Goal: Task Accomplishment & Management: Use online tool/utility

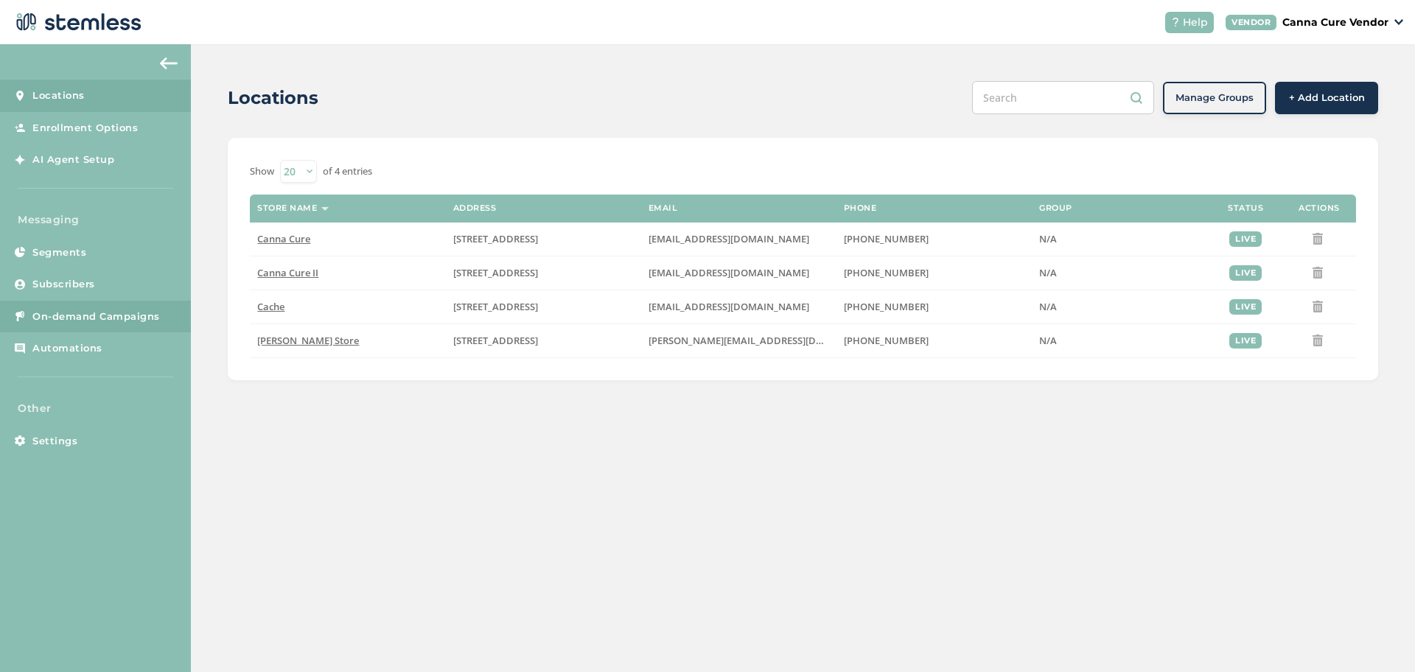
click at [123, 322] on span "On-demand Campaigns" at bounding box center [95, 316] width 127 height 15
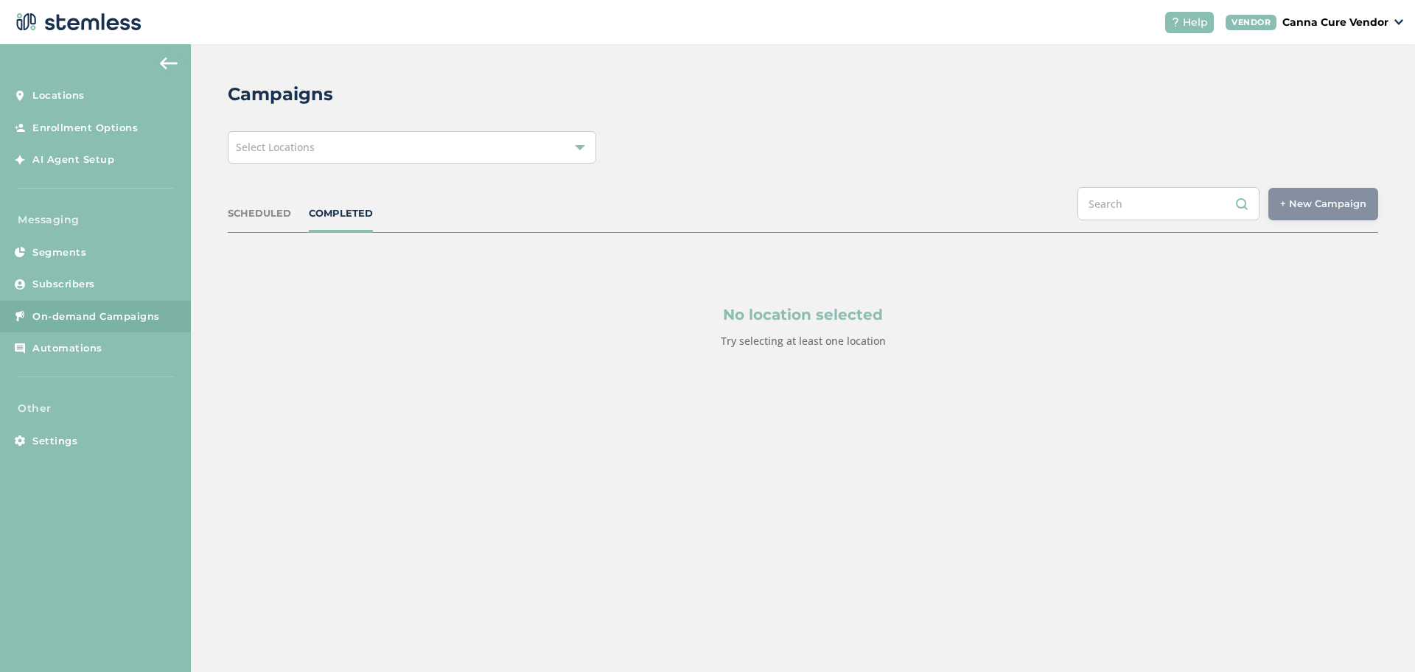
click at [587, 152] on div "Select Locations" at bounding box center [412, 147] width 368 height 32
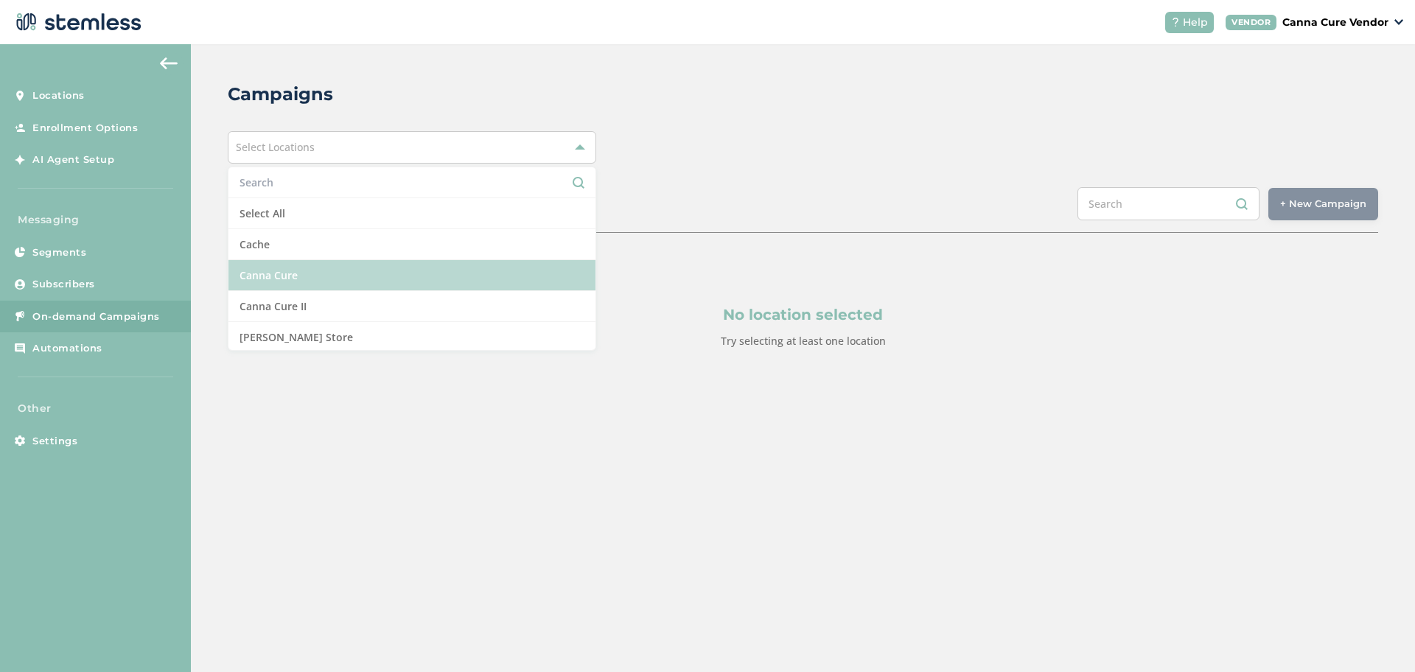
click at [401, 272] on li "Canna Cure" at bounding box center [411, 275] width 367 height 31
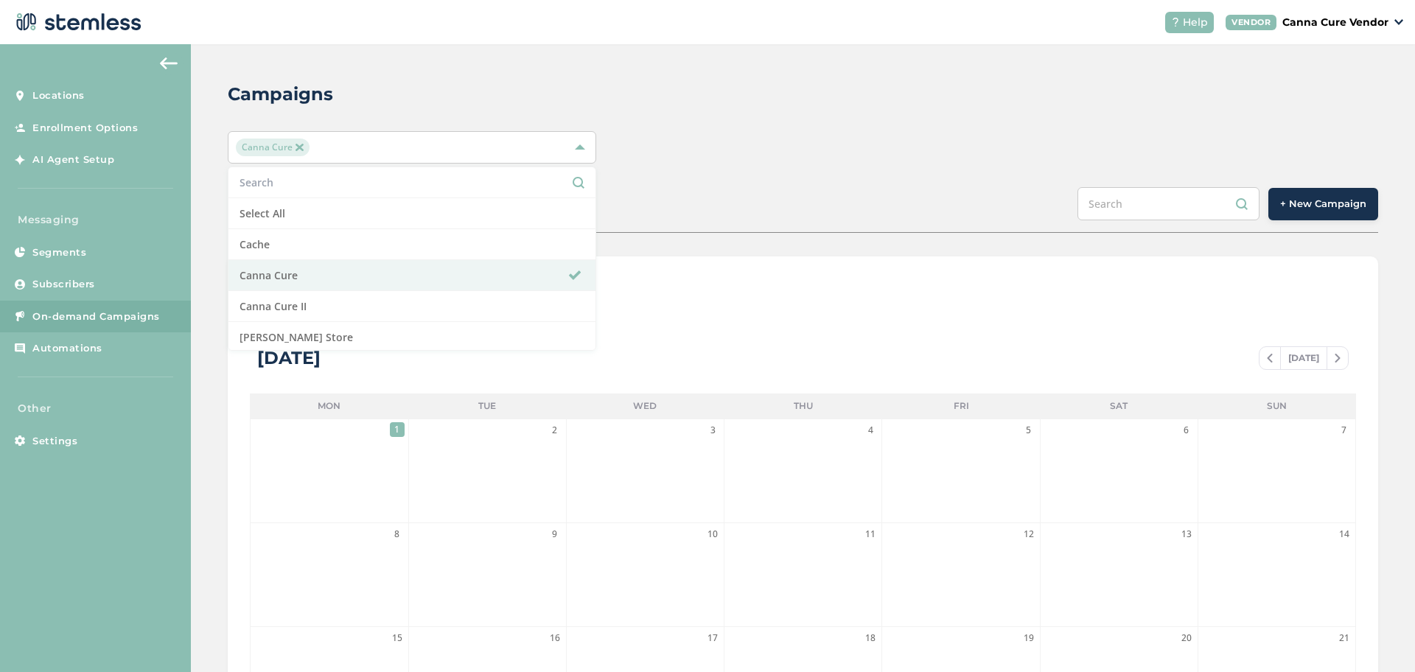
click at [829, 223] on div "SCHEDULED COMPLETED + New Campaign" at bounding box center [803, 210] width 1150 height 46
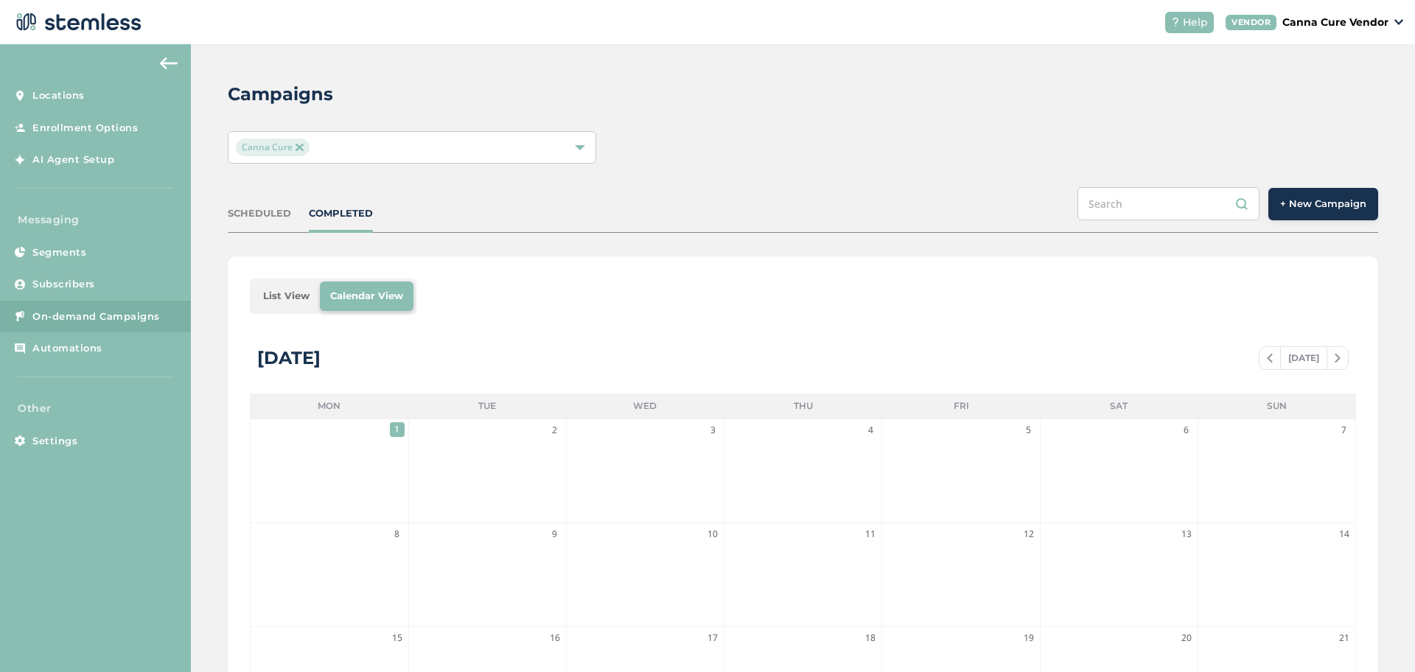
click at [1315, 209] on span "+ New Campaign" at bounding box center [1323, 204] width 86 height 15
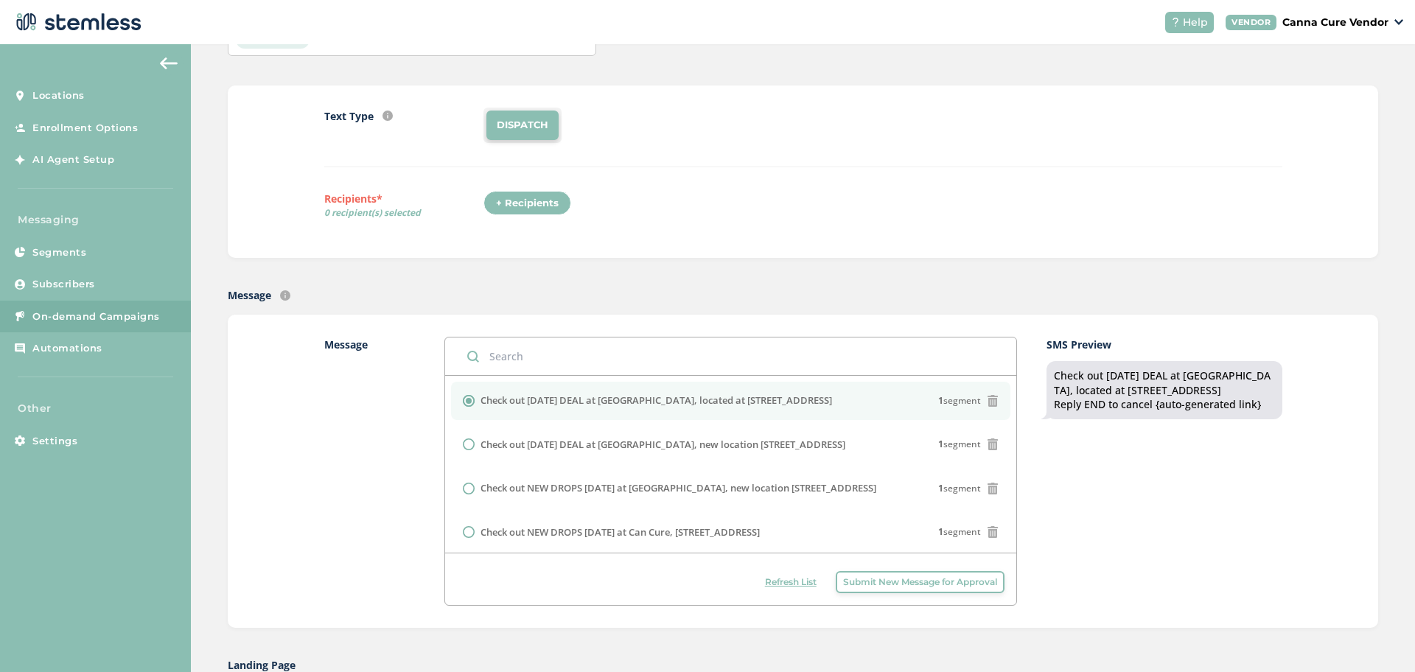
scroll to position [107, 0]
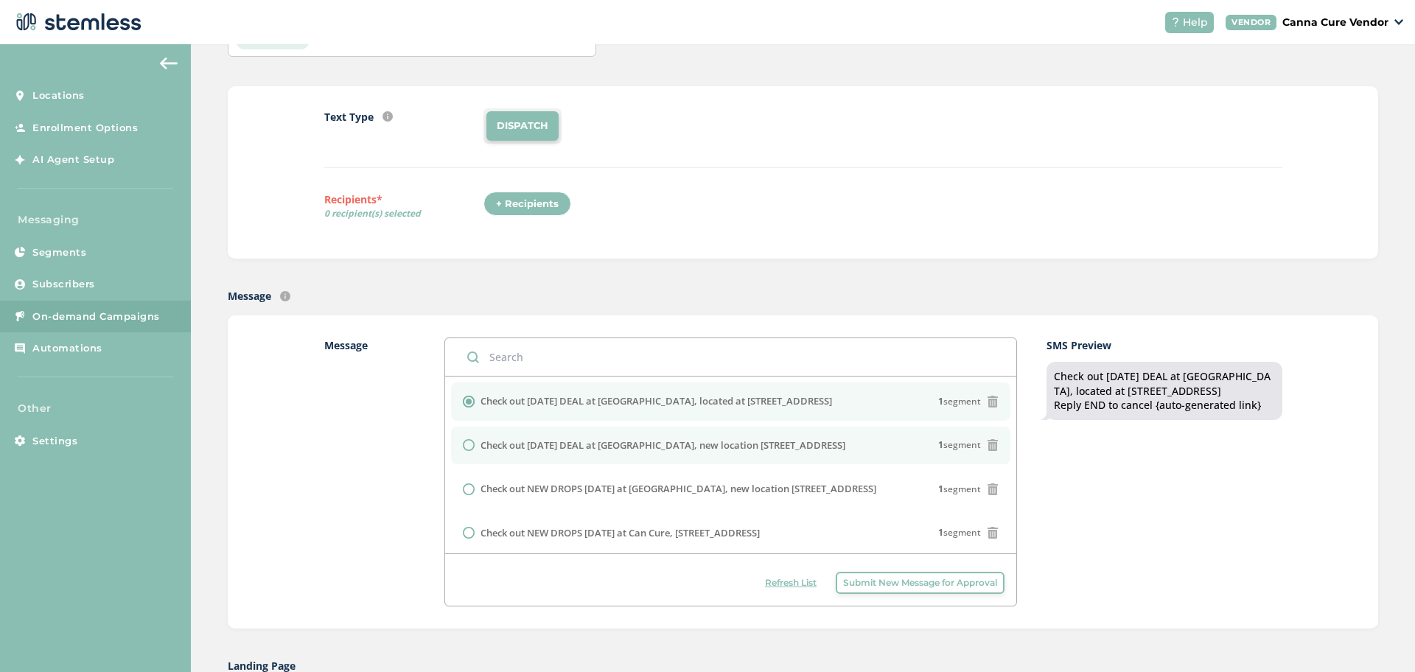
click at [463, 444] on input "radio" at bounding box center [469, 445] width 12 height 12
radio input "true"
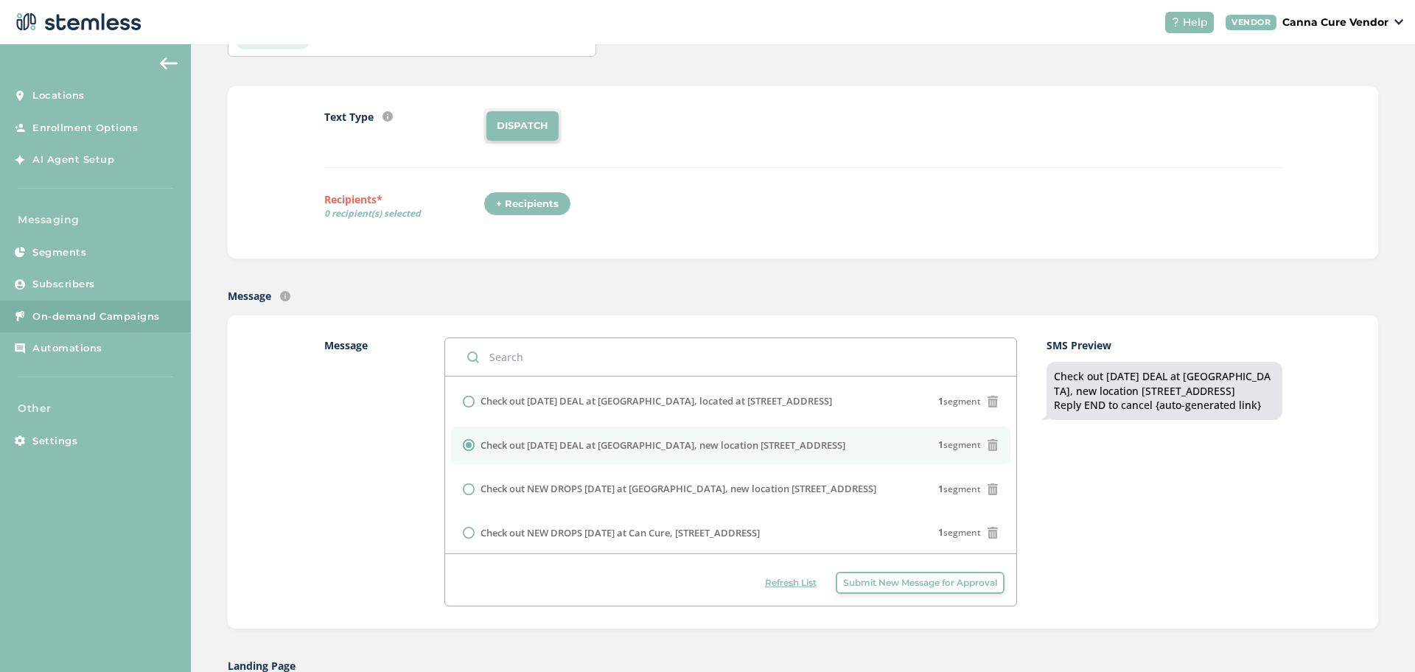
click at [505, 203] on div "+ Recipients" at bounding box center [527, 204] width 88 height 25
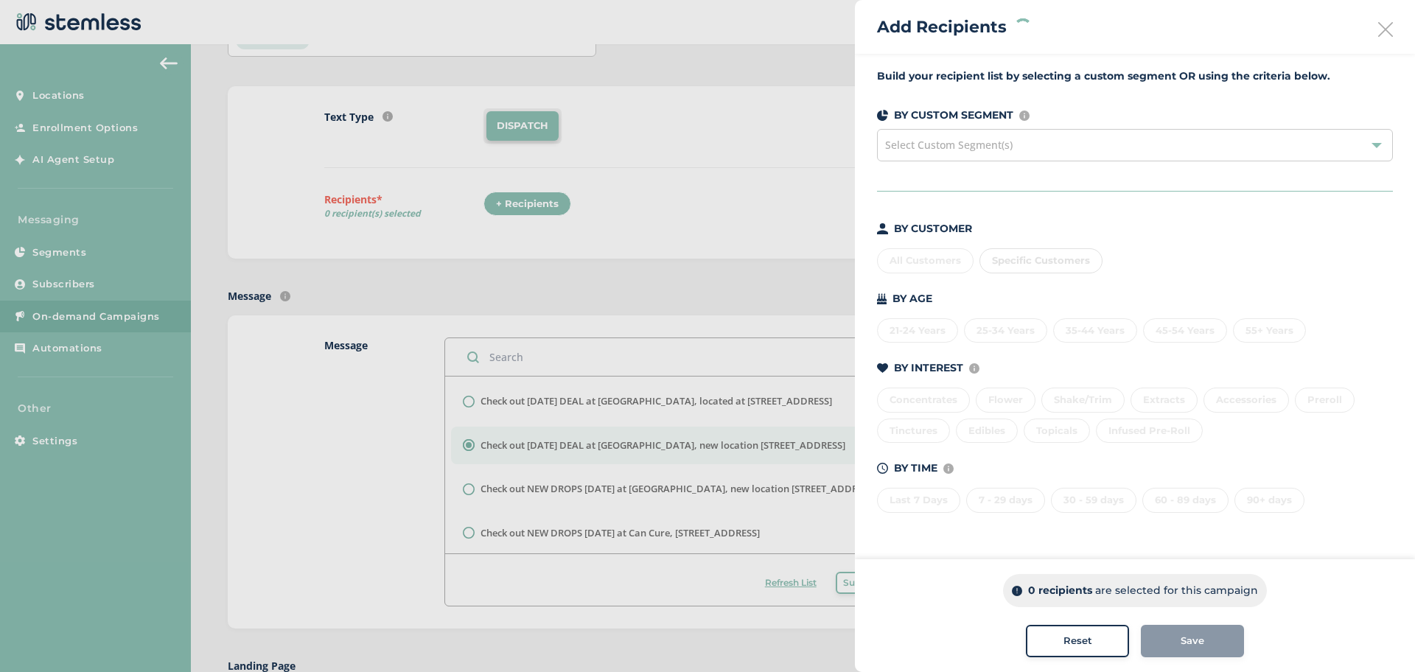
click at [987, 157] on div "Select Custom Segment(s)" at bounding box center [1135, 145] width 516 height 32
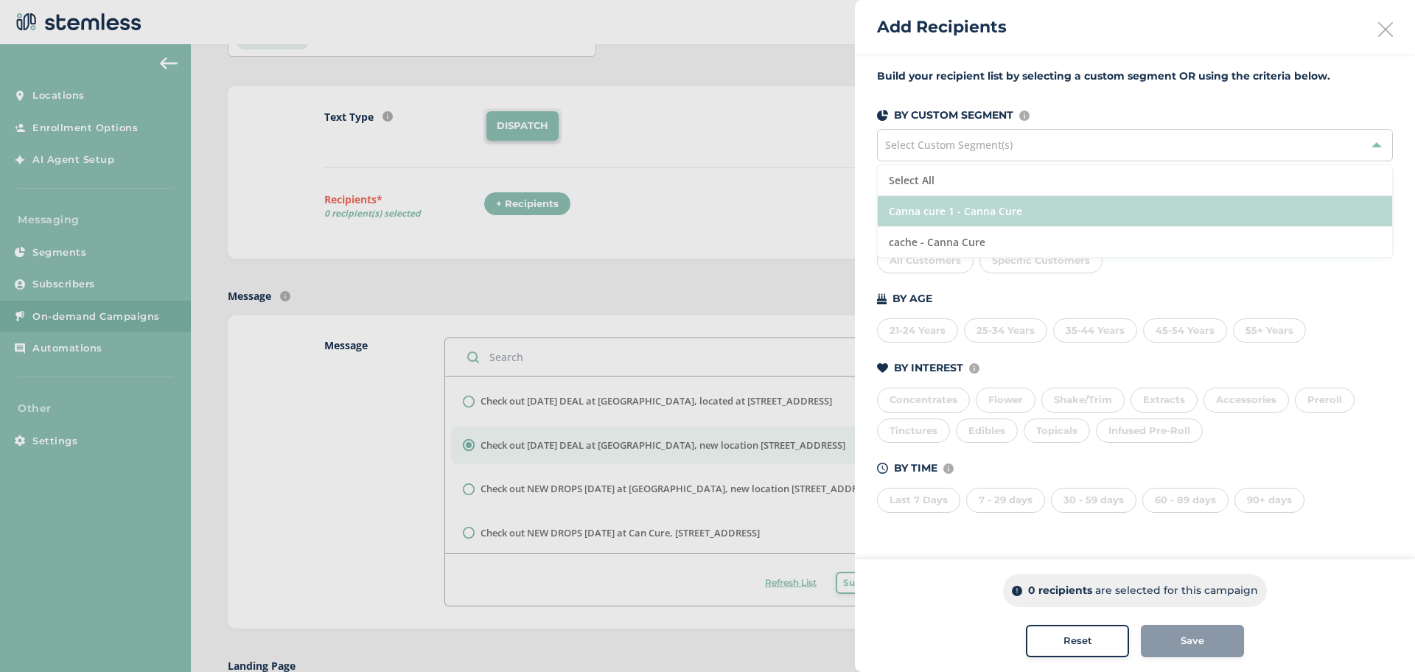
click at [959, 211] on li "Canna cure 1 - Canna Cure" at bounding box center [1135, 211] width 514 height 31
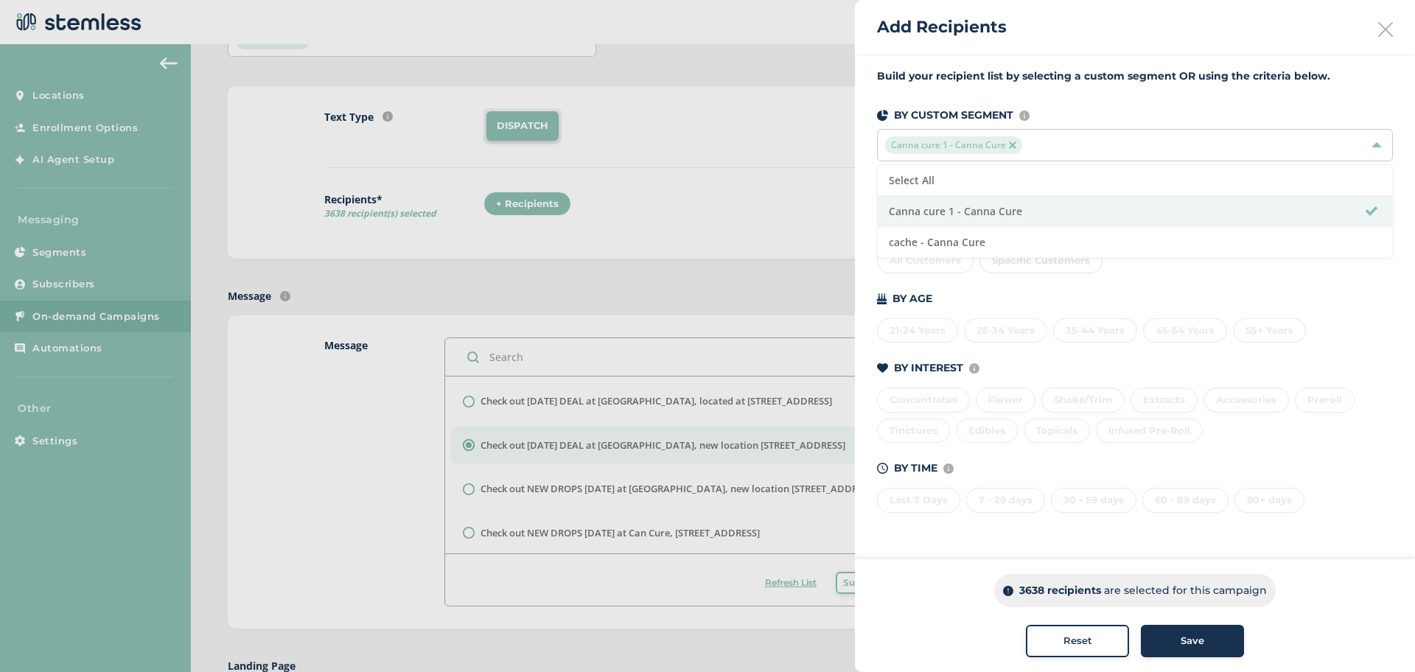
click at [1195, 641] on span "Save" at bounding box center [1192, 641] width 24 height 15
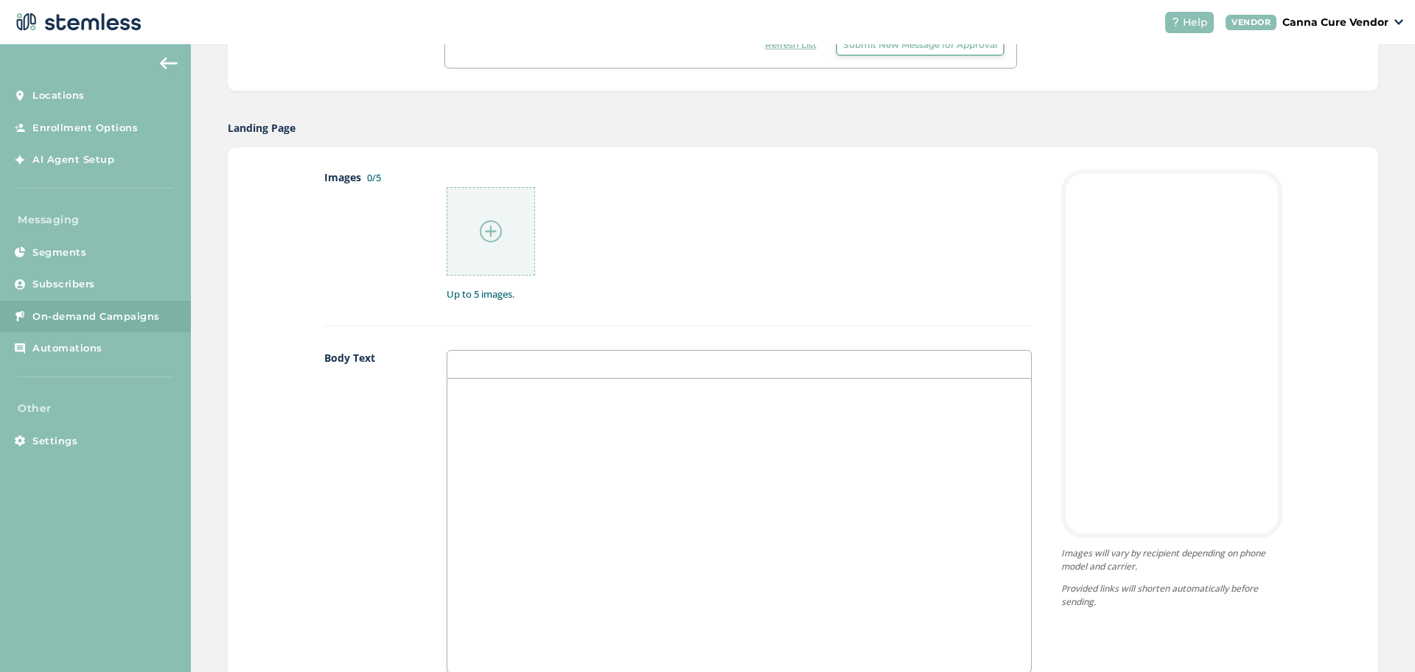
scroll to position [646, 0]
click at [502, 243] on div at bounding box center [491, 230] width 88 height 88
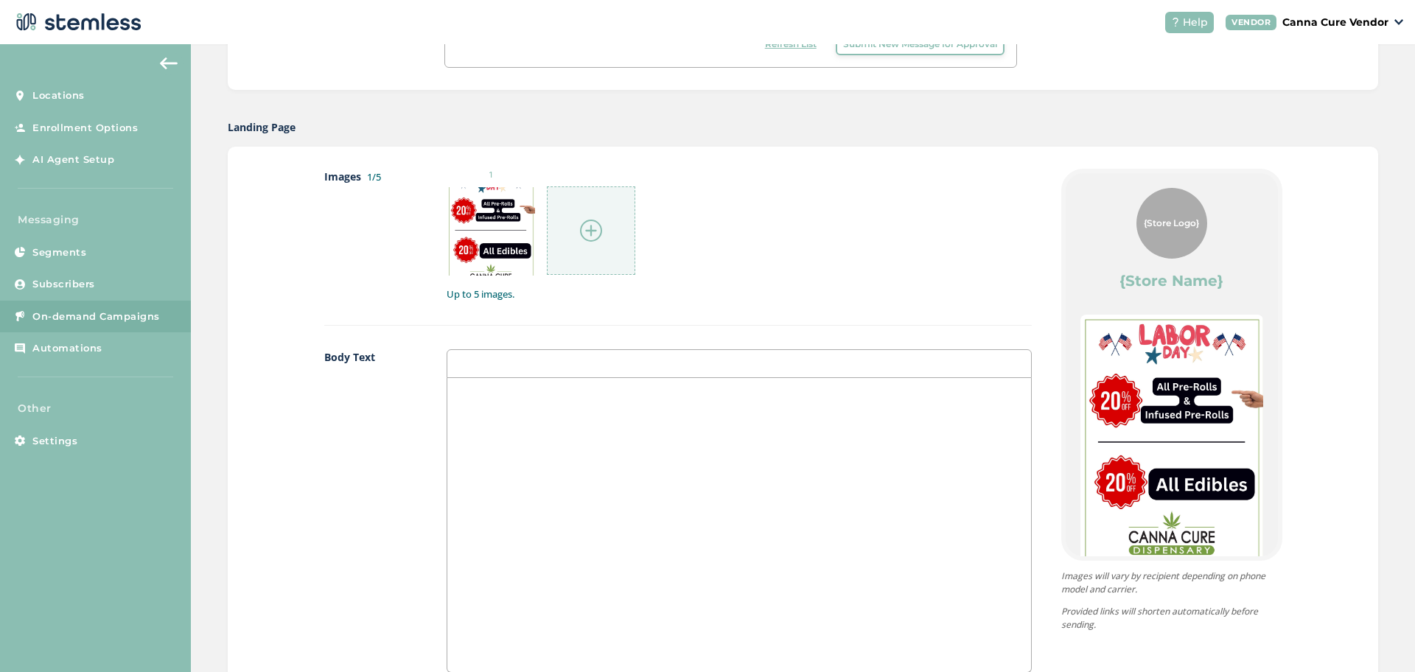
scroll to position [1066, 0]
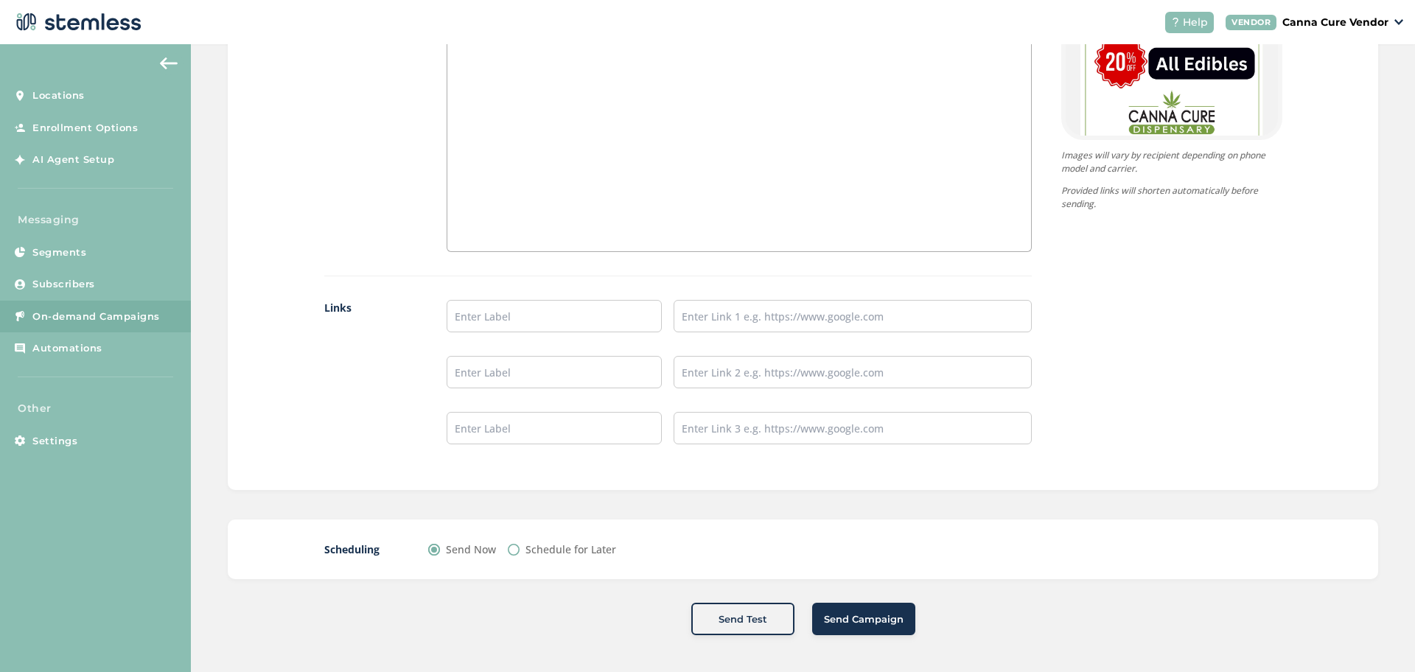
click at [512, 551] on input "Schedule for Later" at bounding box center [514, 550] width 12 height 12
radio input "true"
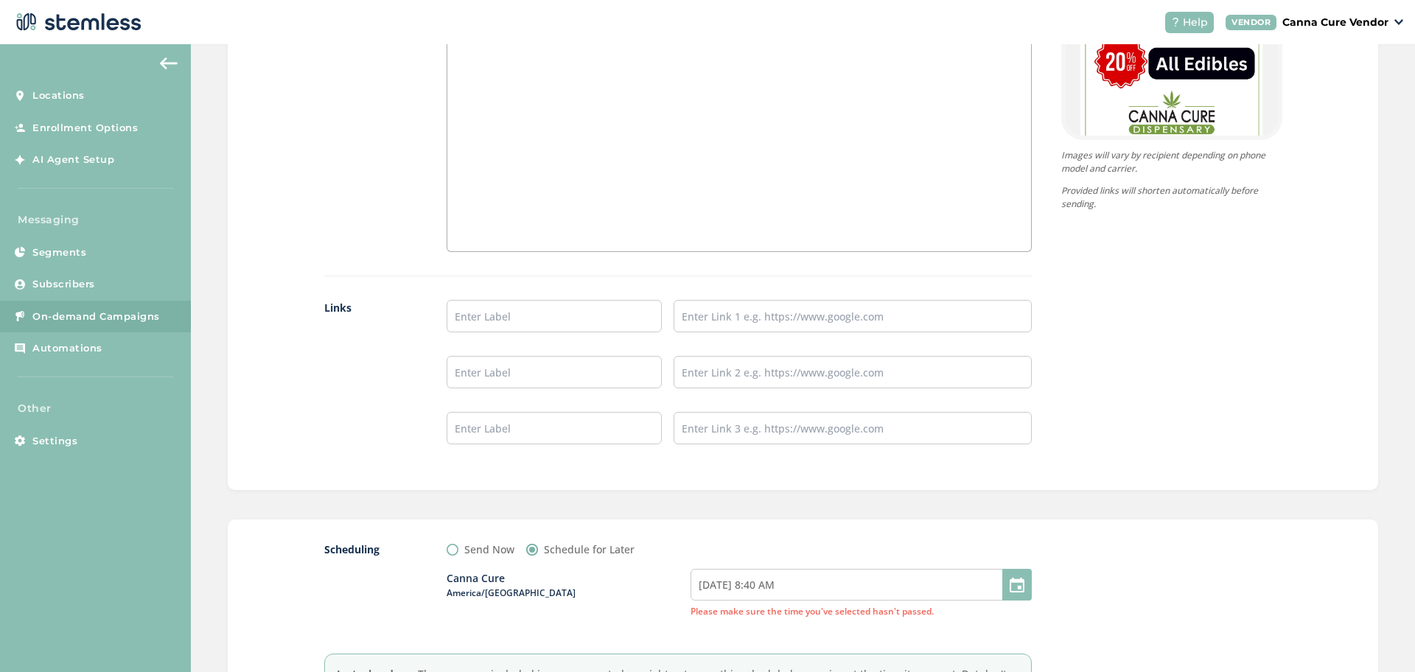
scroll to position [1234, 0]
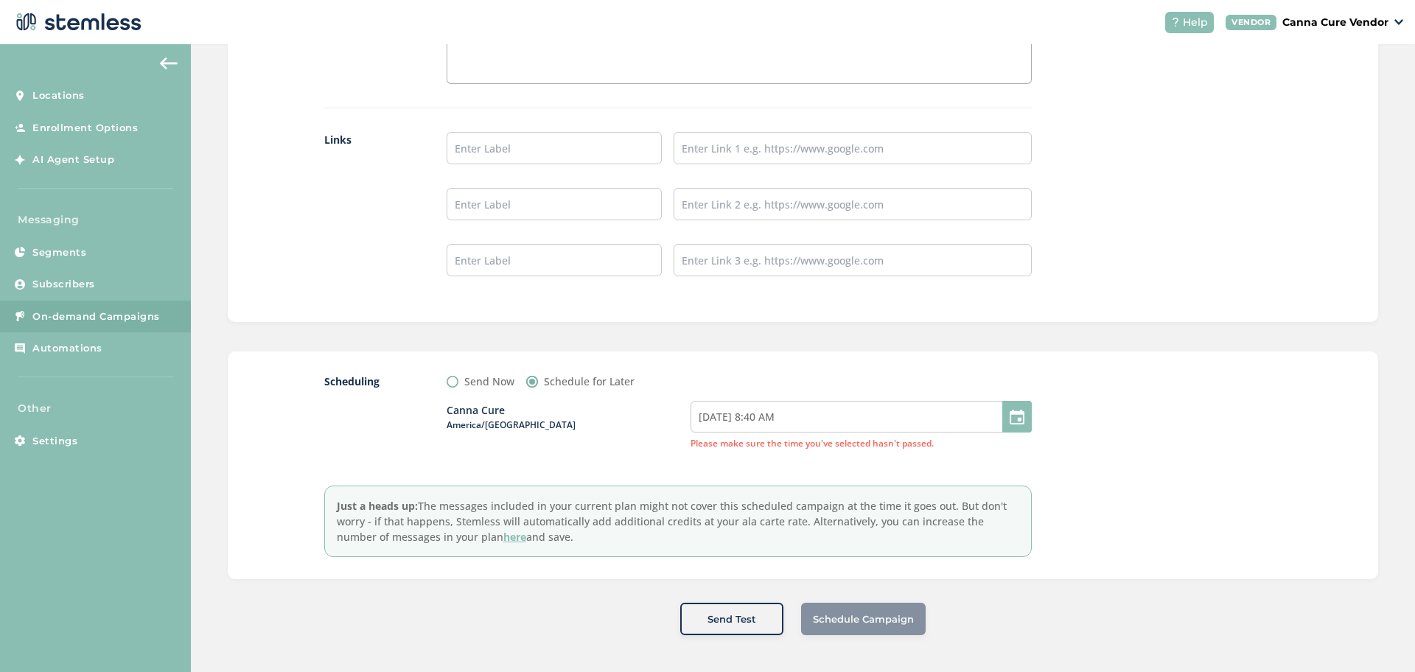
click at [1009, 424] on div at bounding box center [1016, 417] width 29 height 32
click at [800, 427] on input "[DATE] 8:40 AM" at bounding box center [860, 417] width 341 height 32
select select "8"
select select "40"
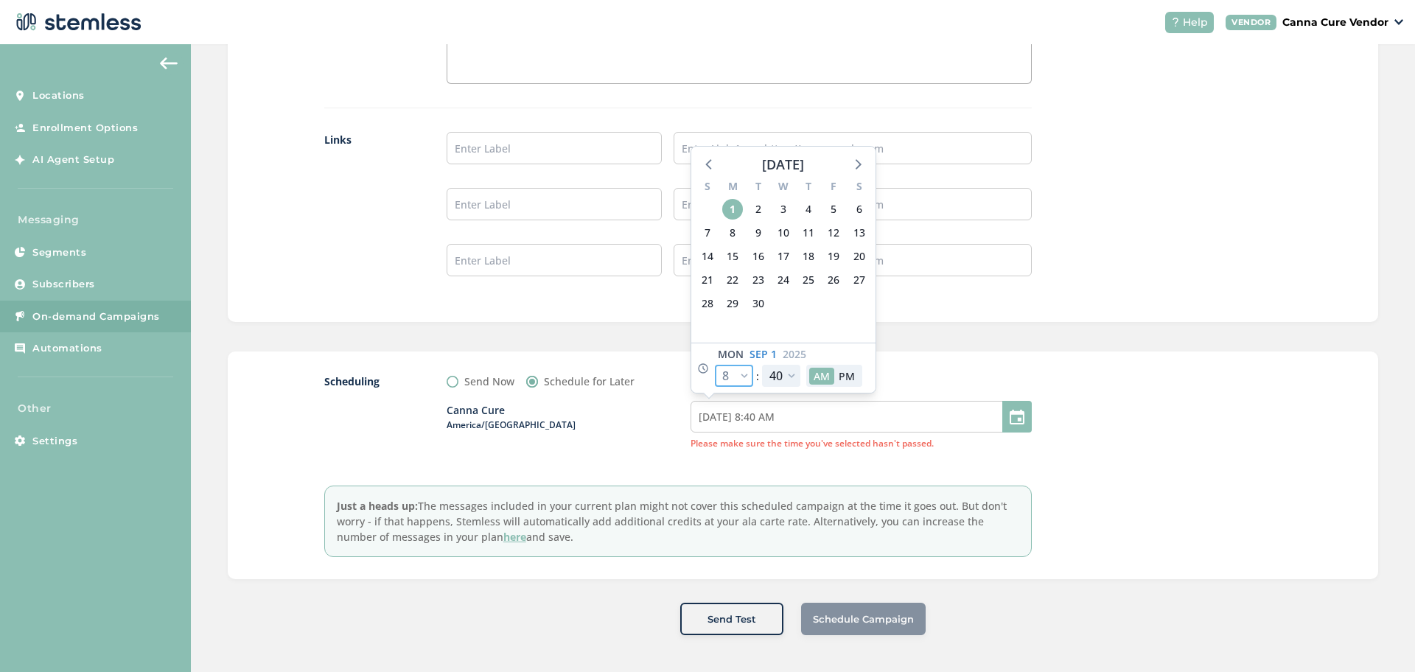
click at [733, 374] on select "12 1 2 3 4 5 6 7 8 9 10 11" at bounding box center [734, 376] width 38 height 22
select select "10"
click at [715, 365] on select "12 1 2 3 4 5 6 7 8 9 10 11" at bounding box center [734, 376] width 38 height 22
type input "[DATE] 10:40 AM"
select select "10"
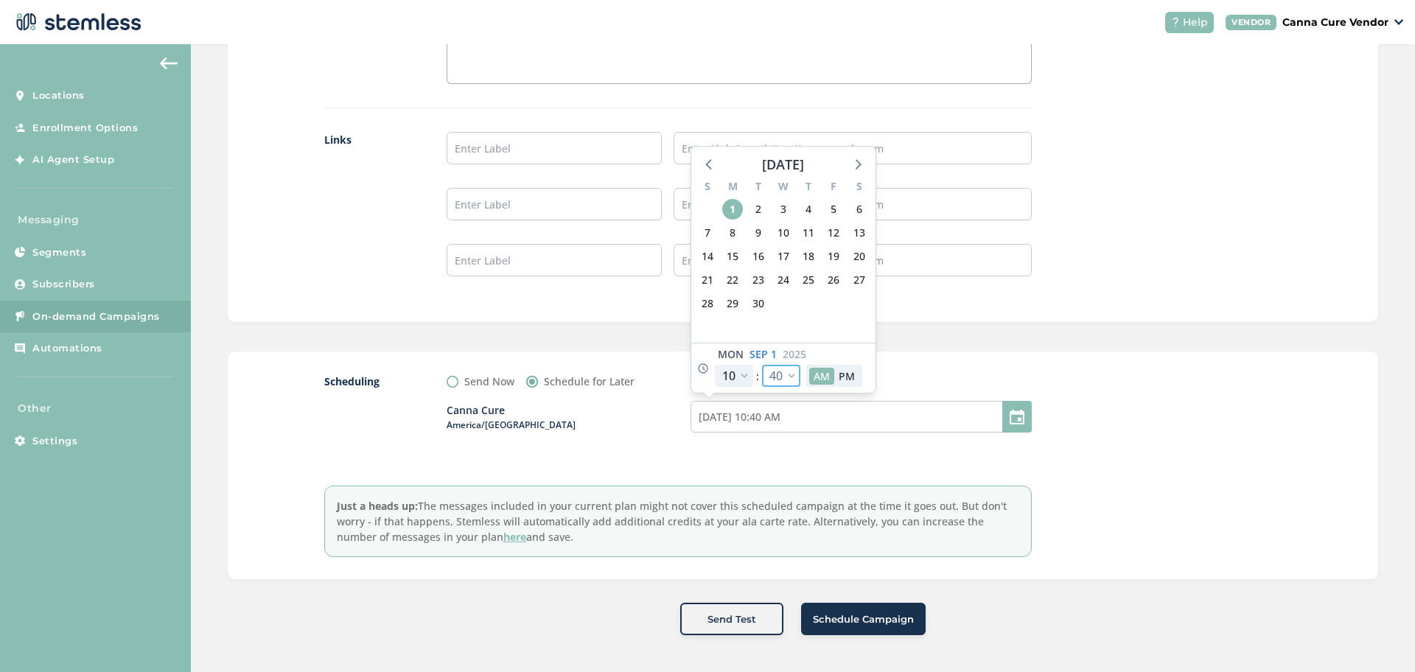
click at [786, 374] on select "00 05 10 15 20 25 30 35 40 45 50 55" at bounding box center [781, 376] width 38 height 22
select select "0"
click at [762, 365] on select "00 05 10 15 20 25 30 35 40 45 50 55" at bounding box center [781, 376] width 38 height 22
type input "[DATE] 10:00 AM"
select select "0"
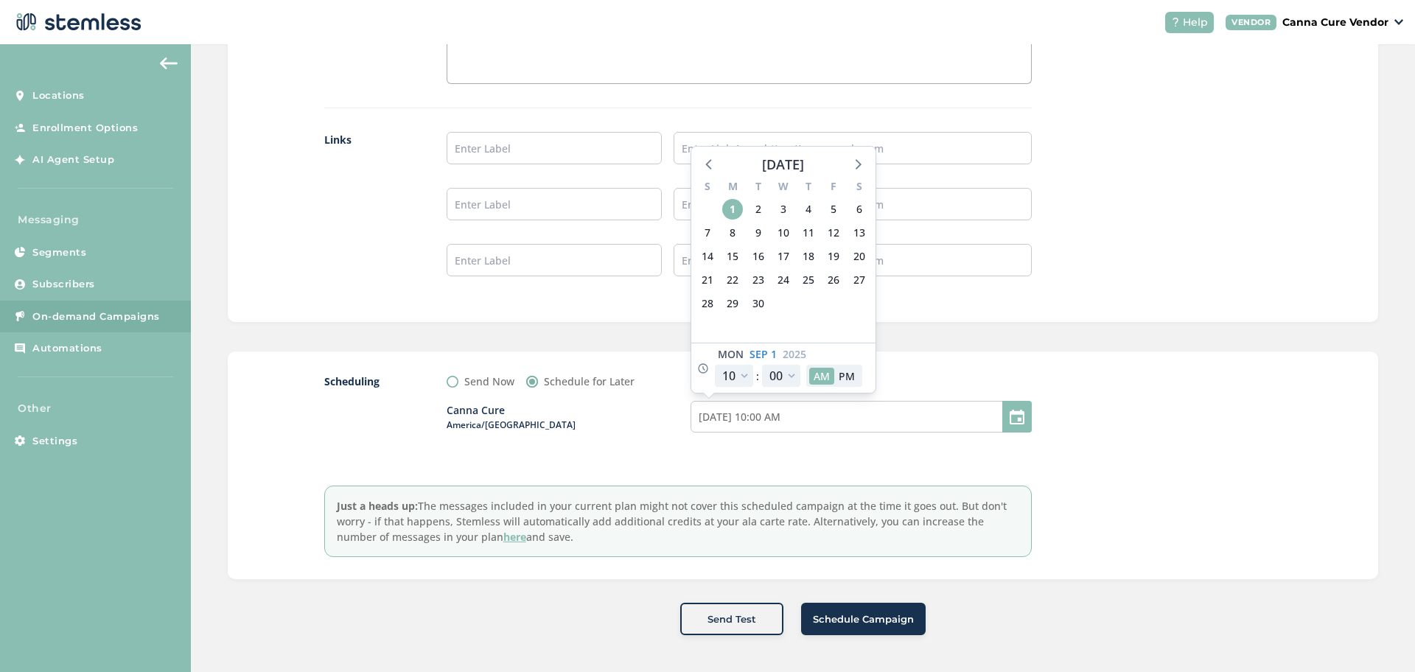
click at [970, 503] on label "Just a heads up: The messages included in your current plan might not cover thi…" at bounding box center [677, 521] width 707 height 71
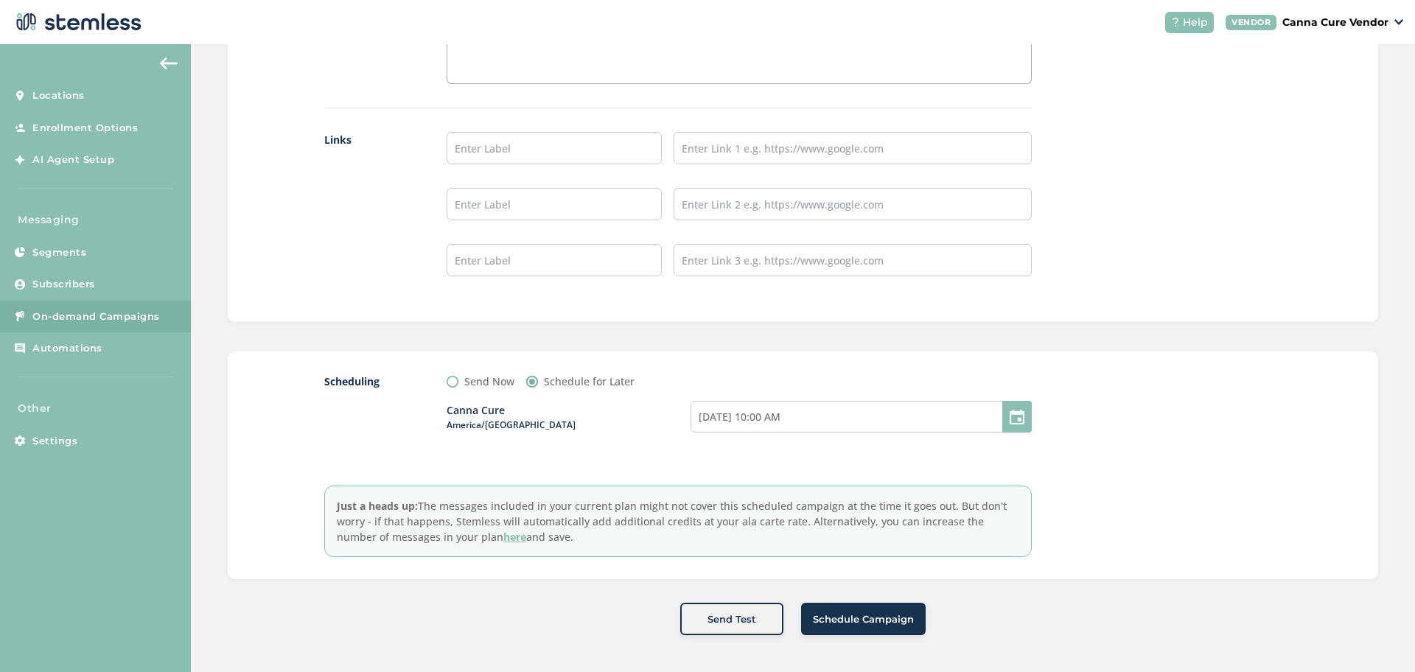
click at [846, 629] on button "Schedule Campaign" at bounding box center [863, 619] width 125 height 32
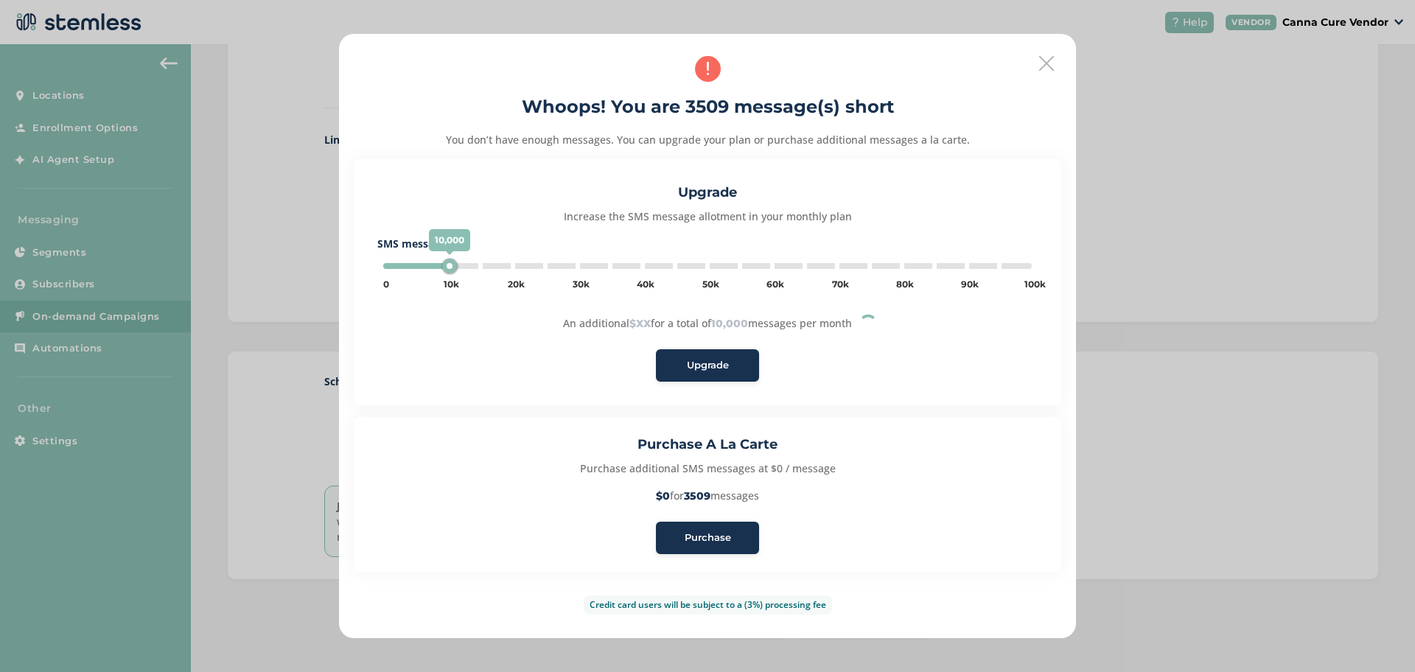
click at [706, 541] on span "Purchase" at bounding box center [708, 538] width 46 height 15
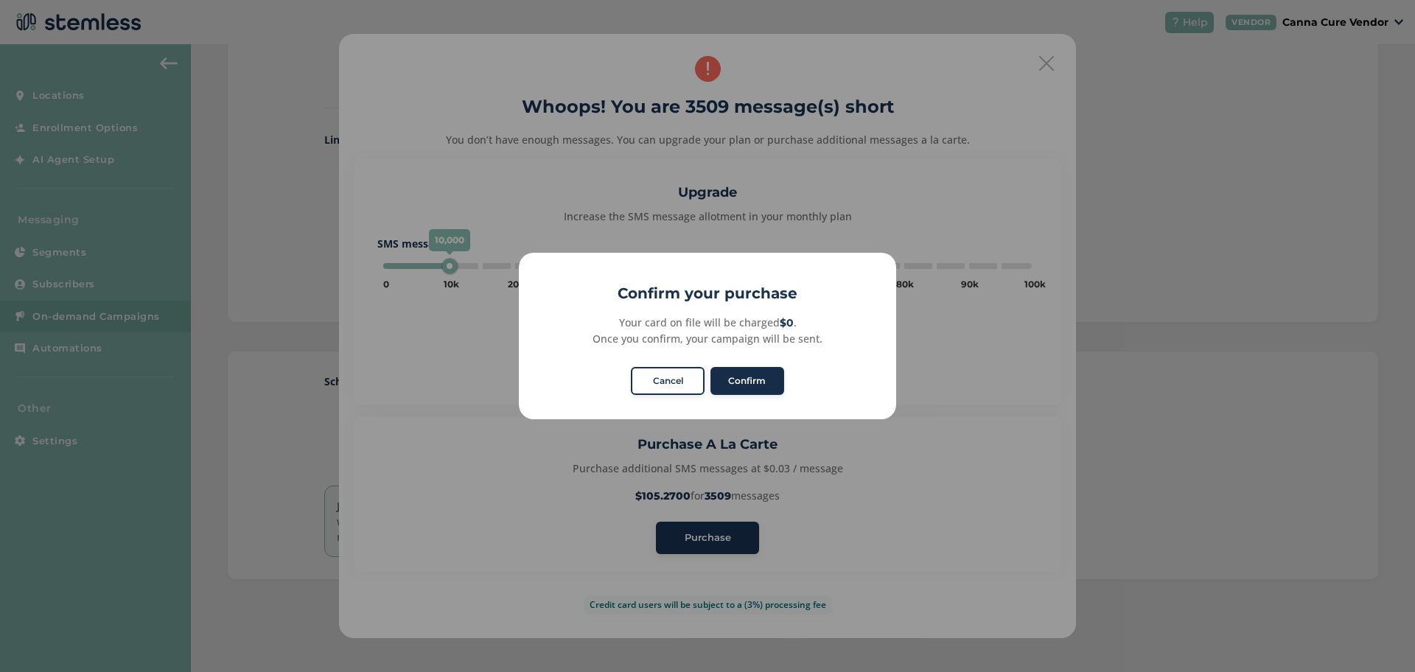
click at [751, 378] on button "Confirm" at bounding box center [747, 381] width 74 height 28
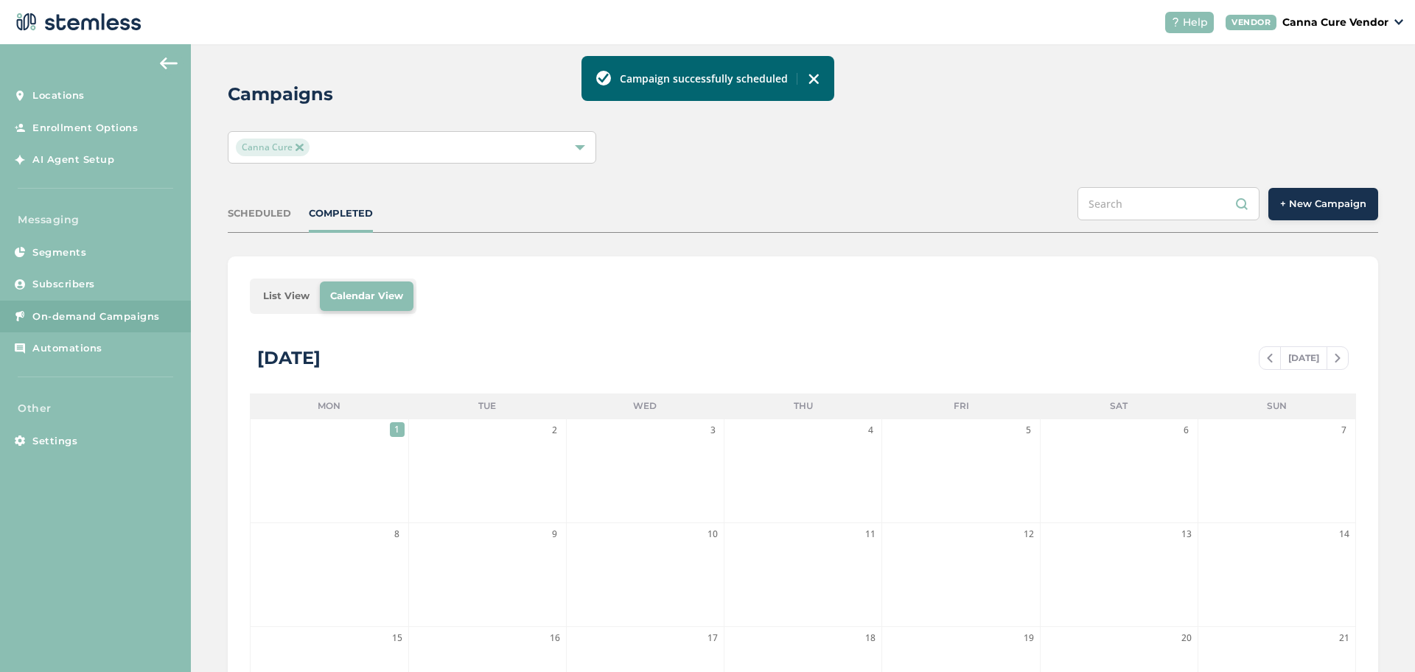
click at [294, 139] on span "Canna Cure" at bounding box center [272, 148] width 73 height 18
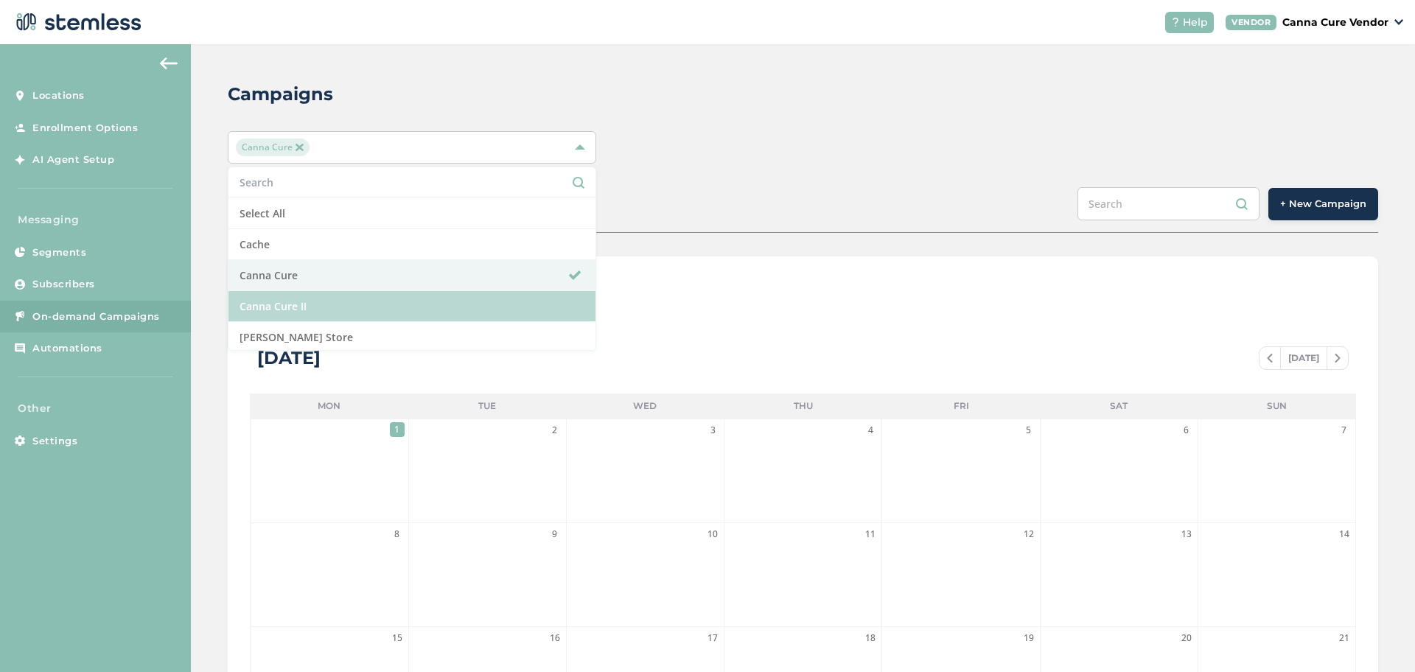
click at [270, 304] on li "Canna Cure II" at bounding box center [411, 306] width 367 height 31
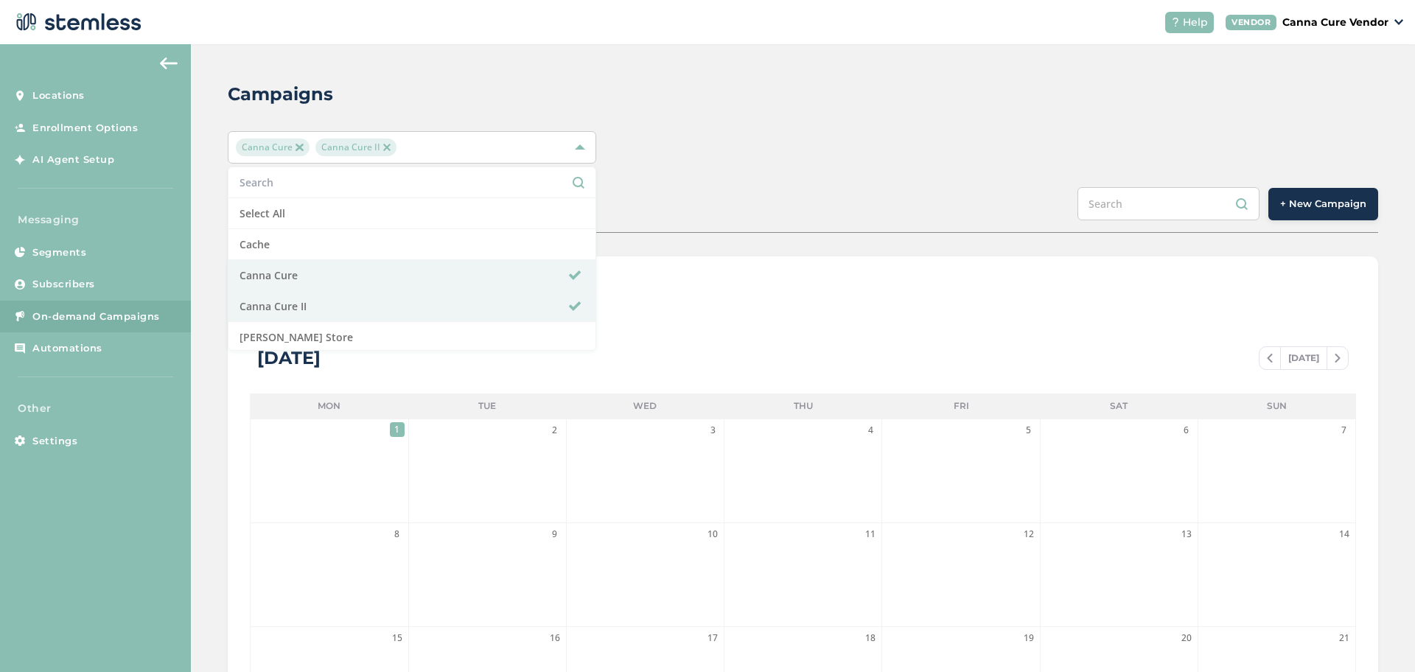
click at [292, 151] on span "Canna Cure" at bounding box center [272, 148] width 73 height 18
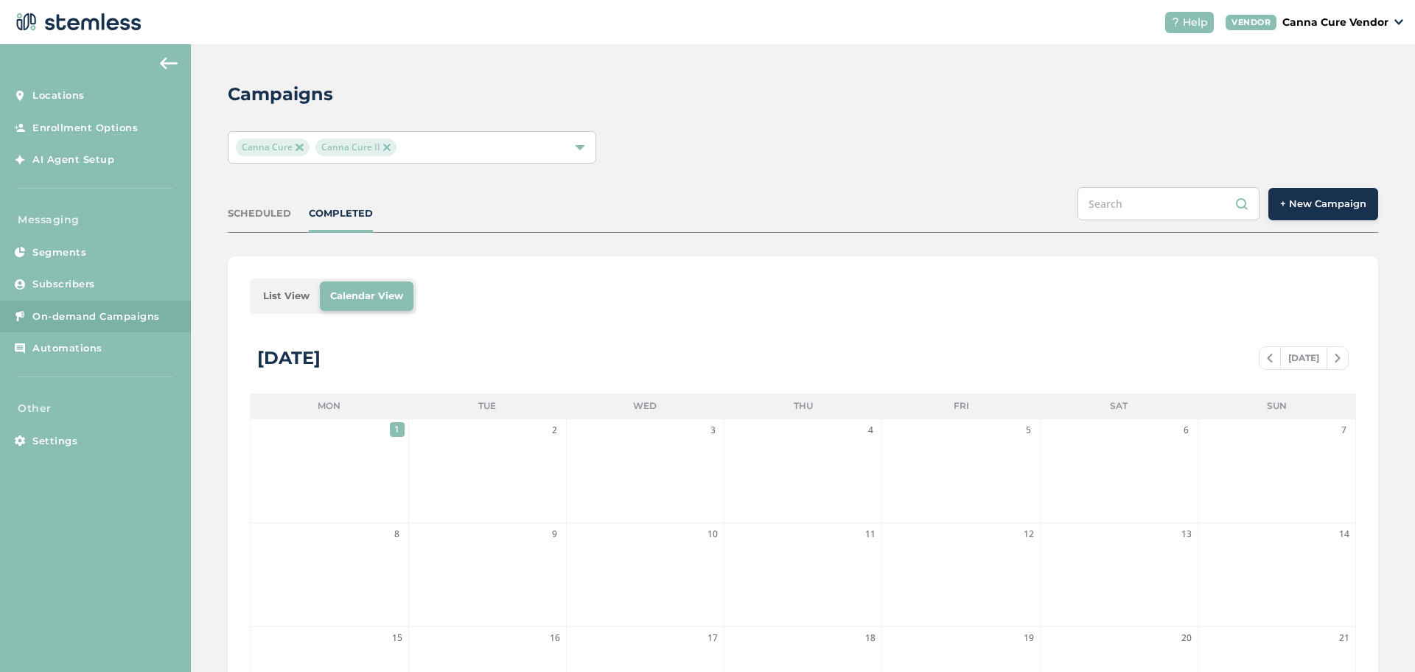
click at [298, 146] on img at bounding box center [298, 147] width 7 height 7
click at [1286, 212] on button "+ New Campaign" at bounding box center [1323, 204] width 110 height 32
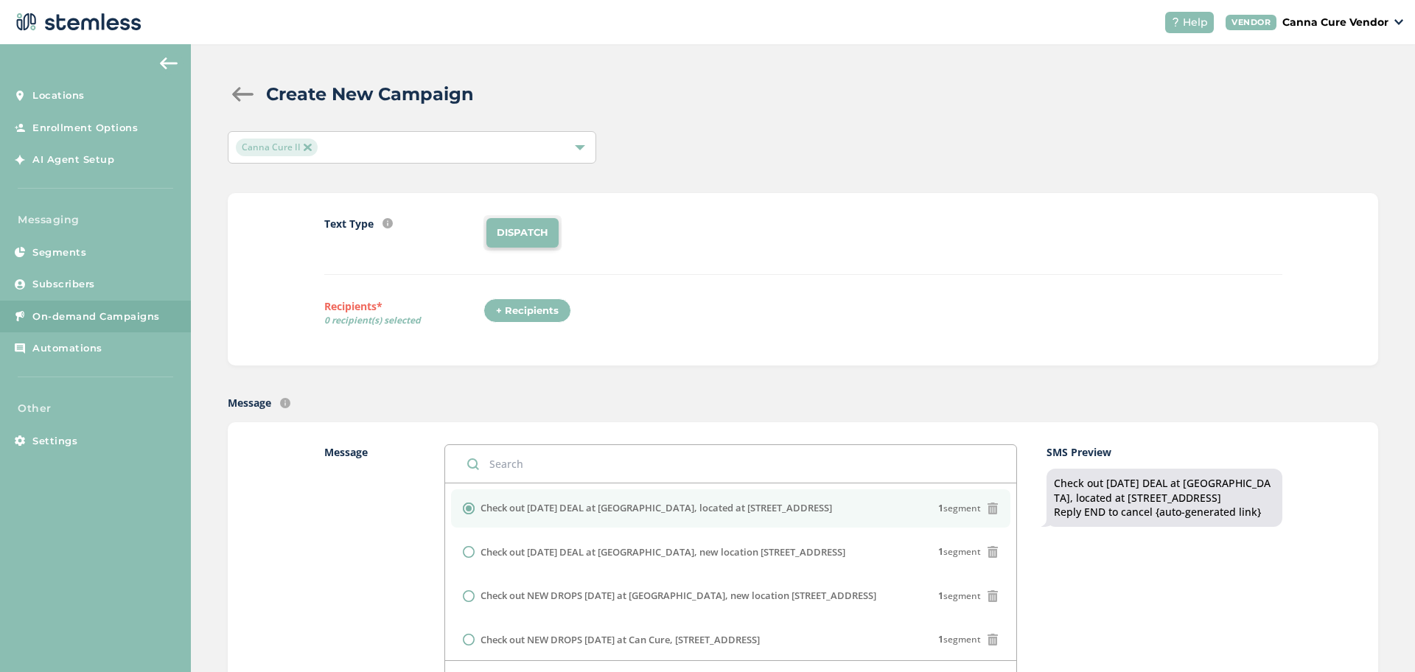
click at [504, 307] on div "+ Recipients" at bounding box center [527, 310] width 88 height 25
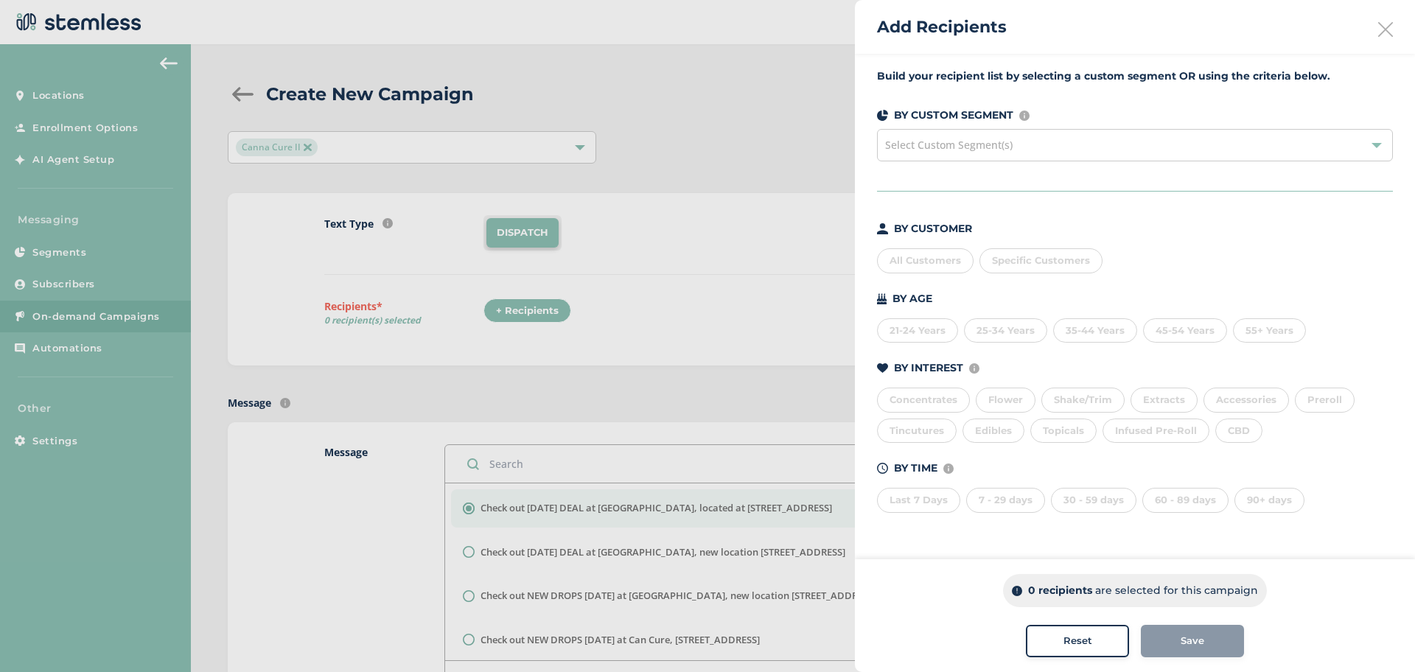
click at [994, 155] on div "Select Custom Segment(s)" at bounding box center [1135, 145] width 516 height 32
click at [989, 157] on div "Select Custom Segment(s)" at bounding box center [1135, 145] width 516 height 32
click at [916, 256] on div "All Customers" at bounding box center [925, 260] width 97 height 25
click at [1192, 654] on button "Save" at bounding box center [1192, 641] width 103 height 32
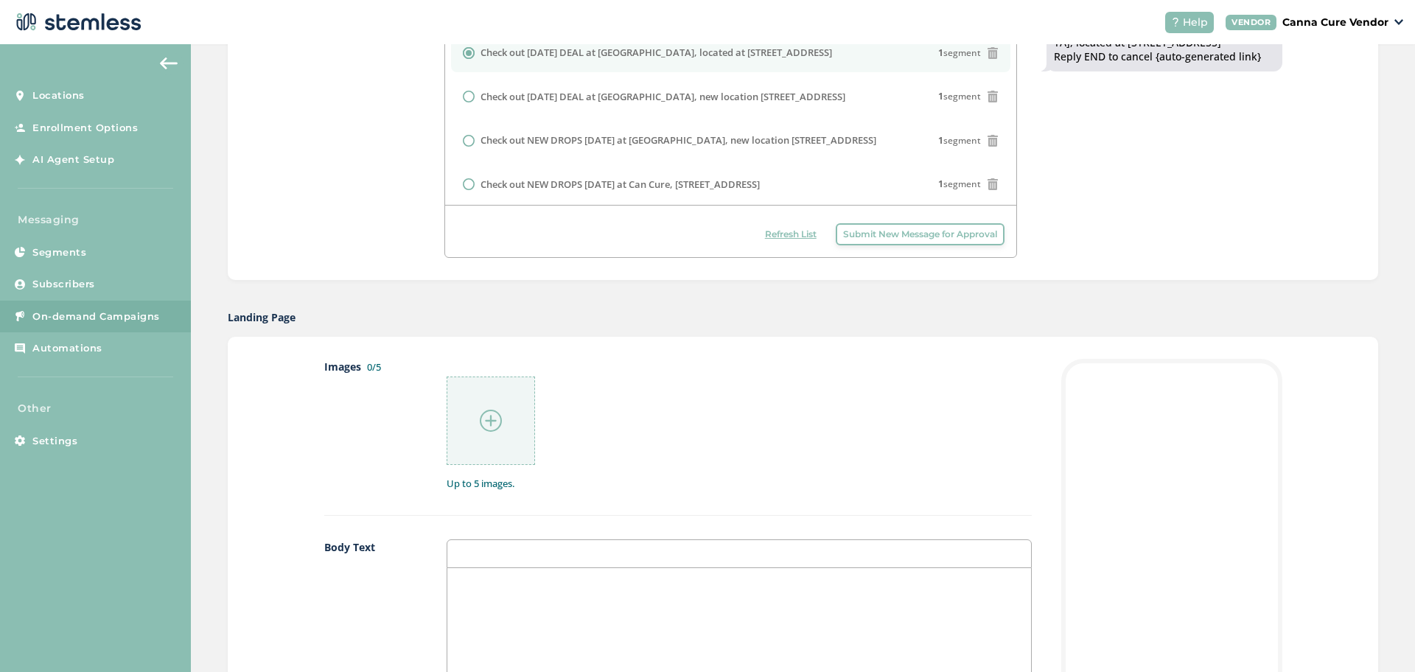
scroll to position [457, 0]
click at [499, 416] on div at bounding box center [491, 419] width 88 height 88
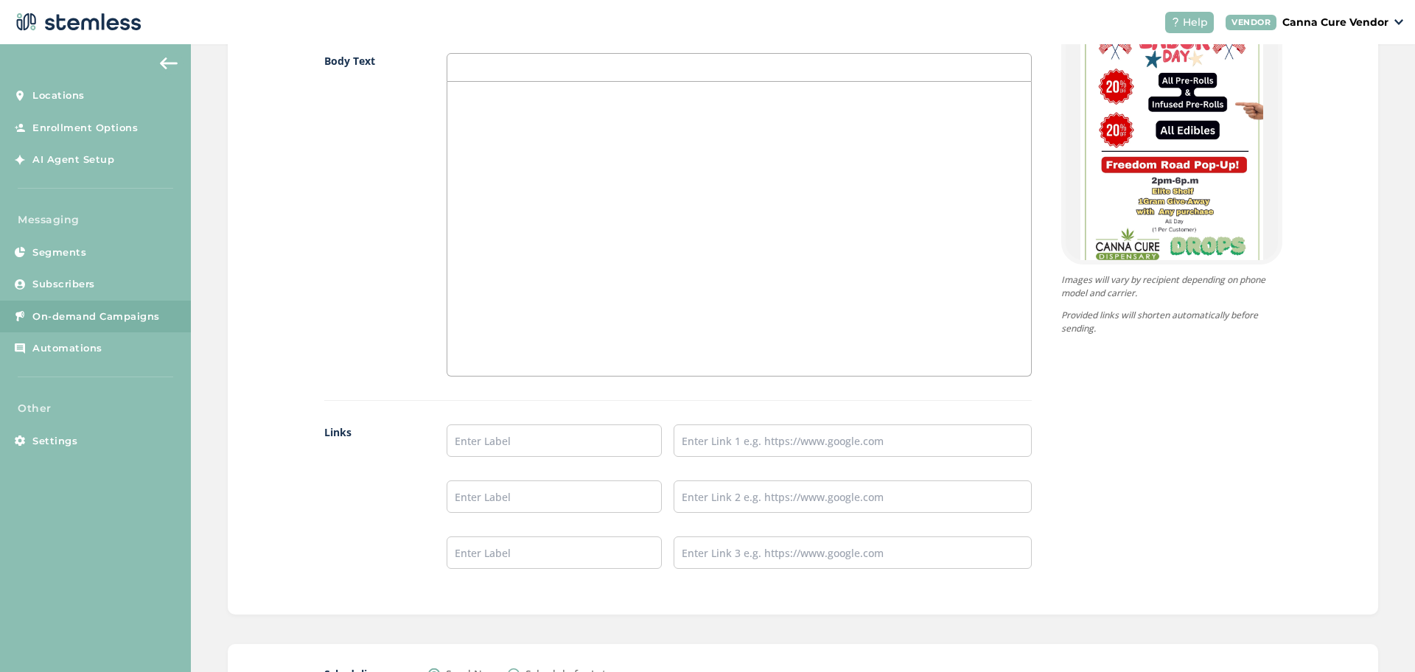
scroll to position [1066, 0]
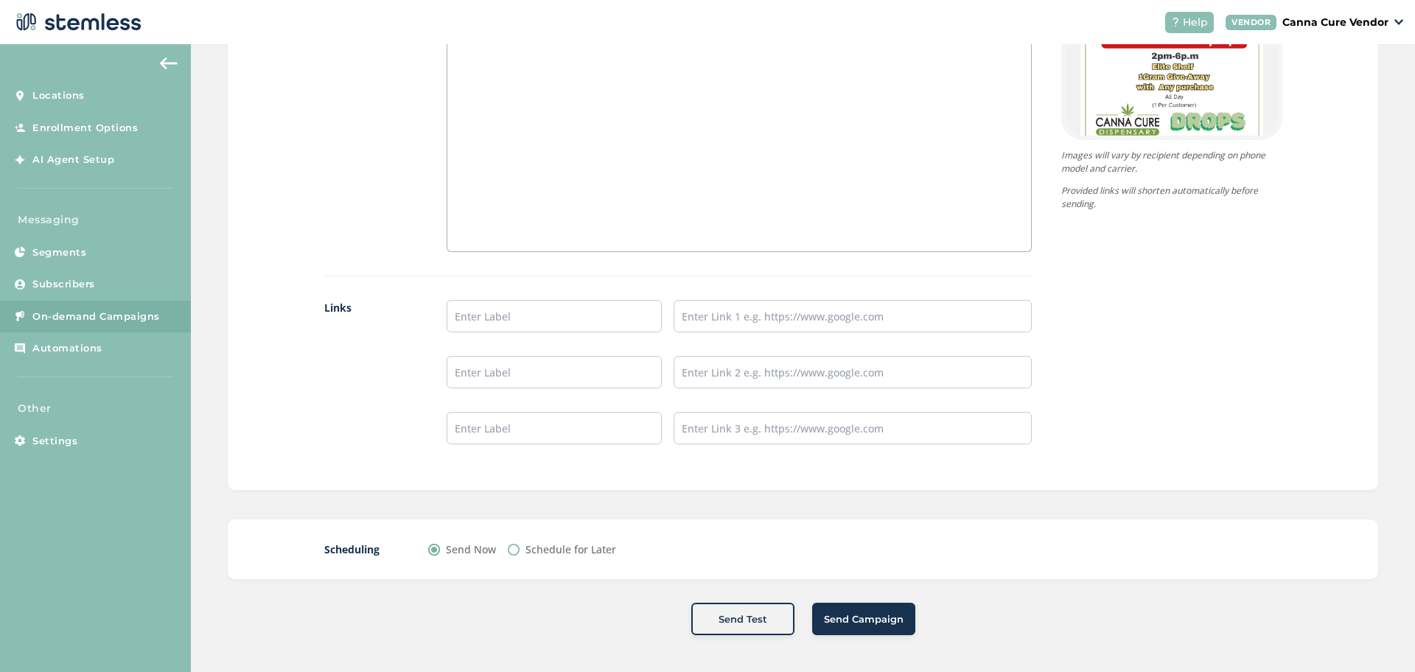
click at [524, 578] on div "Scheduling Send Now Schedule for Later" at bounding box center [803, 550] width 1150 height 60
click at [513, 575] on div "Scheduling Send Now Schedule for Later" at bounding box center [803, 550] width 1150 height 60
click at [509, 578] on div "Scheduling Send Now Schedule for Later" at bounding box center [803, 550] width 1150 height 60
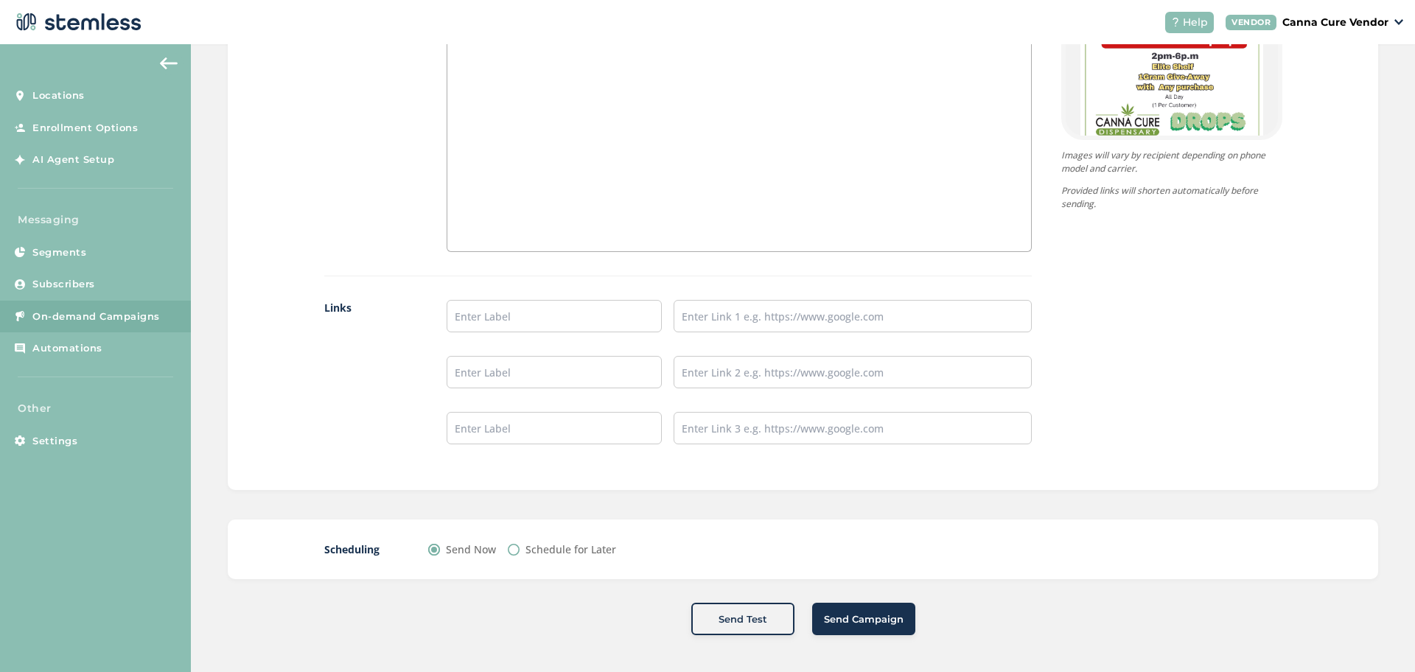
click at [509, 578] on div "Scheduling Send Now Schedule for Later" at bounding box center [803, 550] width 1150 height 60
click at [513, 548] on input "Schedule for Later" at bounding box center [514, 550] width 12 height 12
radio input "true"
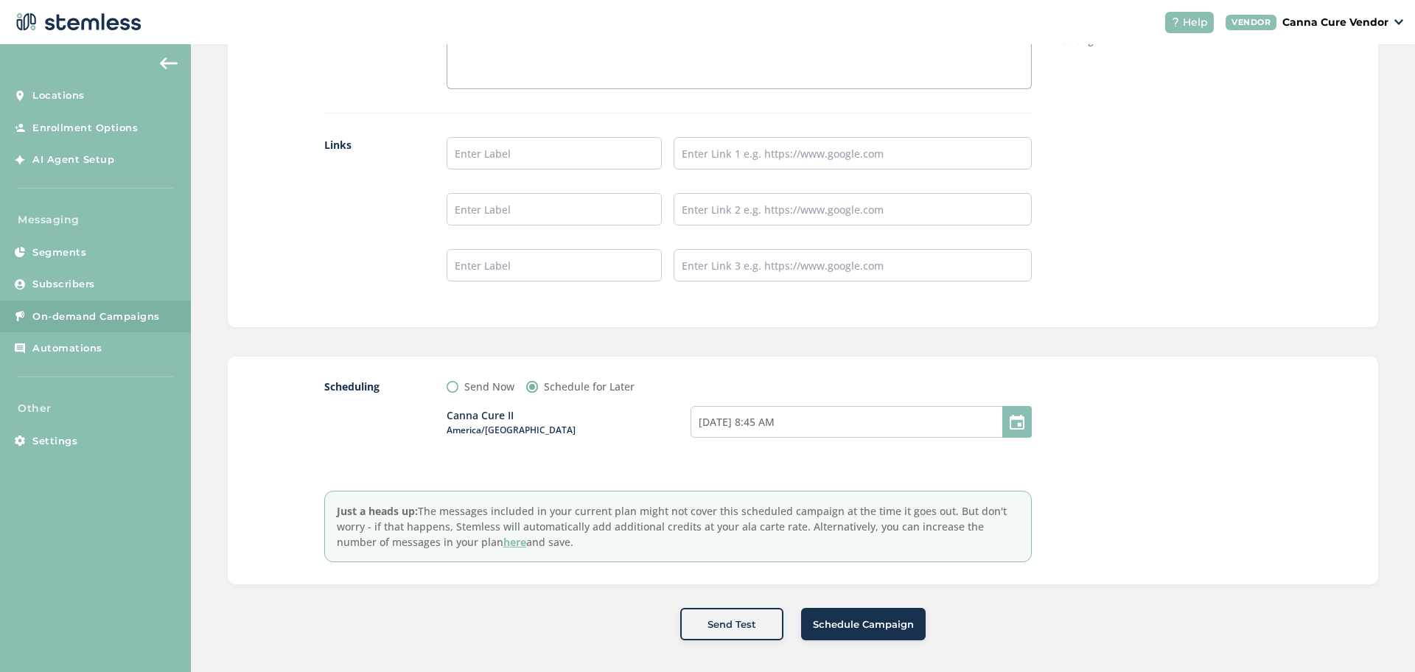
scroll to position [1234, 0]
click at [797, 430] on input "[DATE] 8:45 AM" at bounding box center [860, 417] width 341 height 32
select select "8"
select select "45"
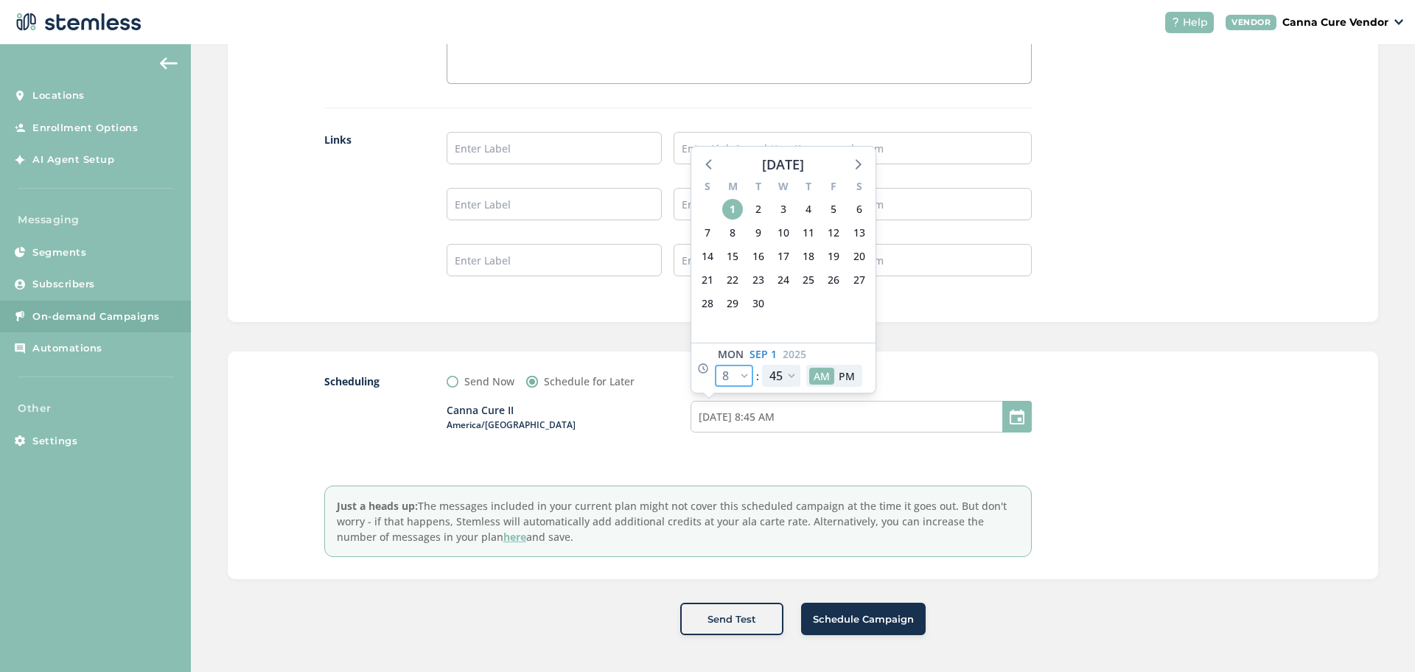
click at [743, 378] on select "12 1 2 3 4 5 6 7 8 9 10 11" at bounding box center [734, 376] width 38 height 22
select select "10"
click at [715, 365] on select "12 1 2 3 4 5 6 7 8 9 10 11" at bounding box center [734, 376] width 38 height 22
type input "[DATE] 10:45 AM"
select select "10"
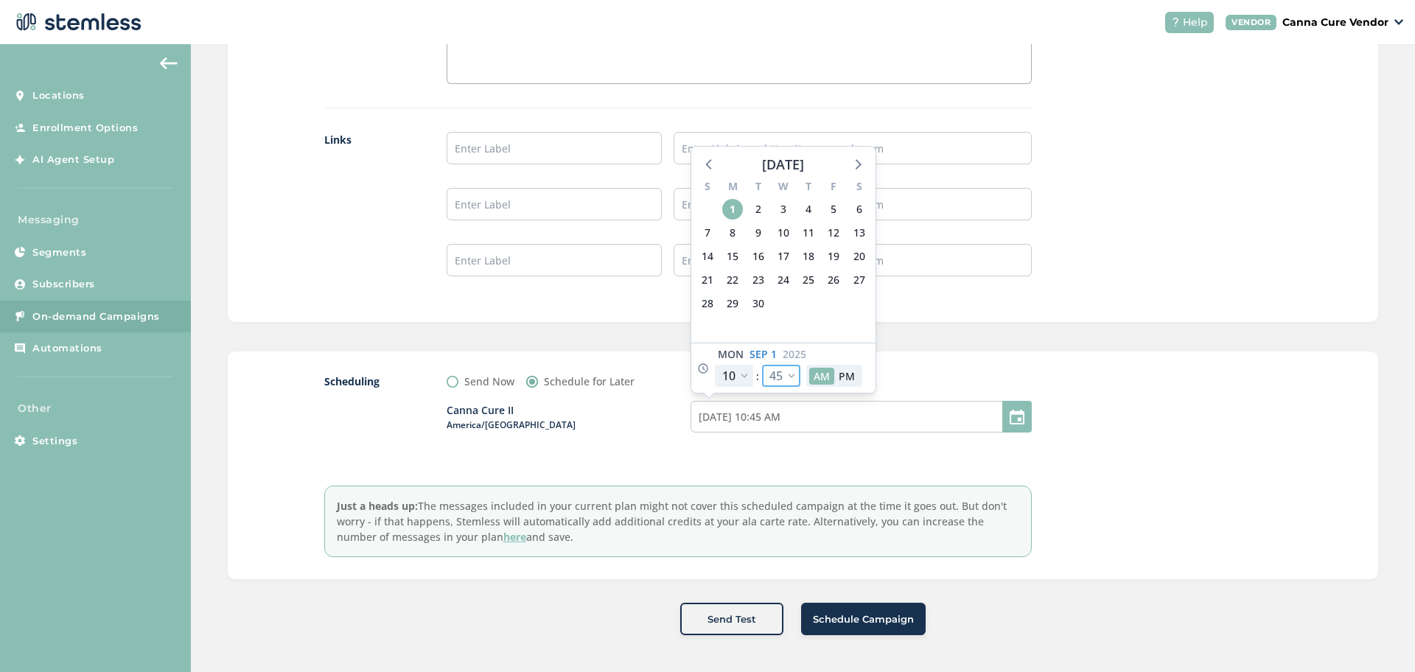
click at [780, 366] on select "00 05 10 15 20 25 30 35 40 45 50 55" at bounding box center [781, 376] width 38 height 22
select select "0"
click at [762, 365] on select "00 05 10 15 20 25 30 35 40 45 50 55" at bounding box center [781, 376] width 38 height 22
type input "[DATE] 10:00 AM"
select select "0"
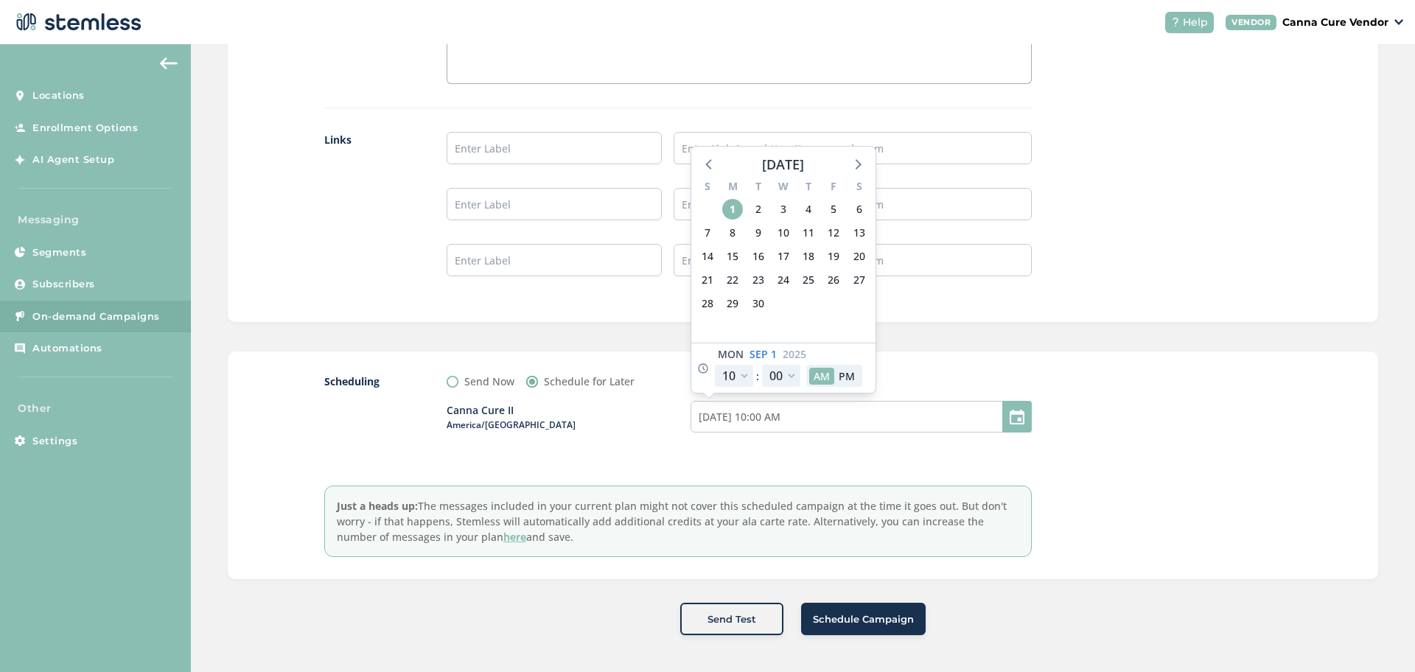
click at [784, 460] on div "Canna Cure II America/[GEOGRAPHIC_DATA] [DATE] 10:00 AM [DATE] S M T W T F S 31…" at bounding box center [739, 425] width 584 height 73
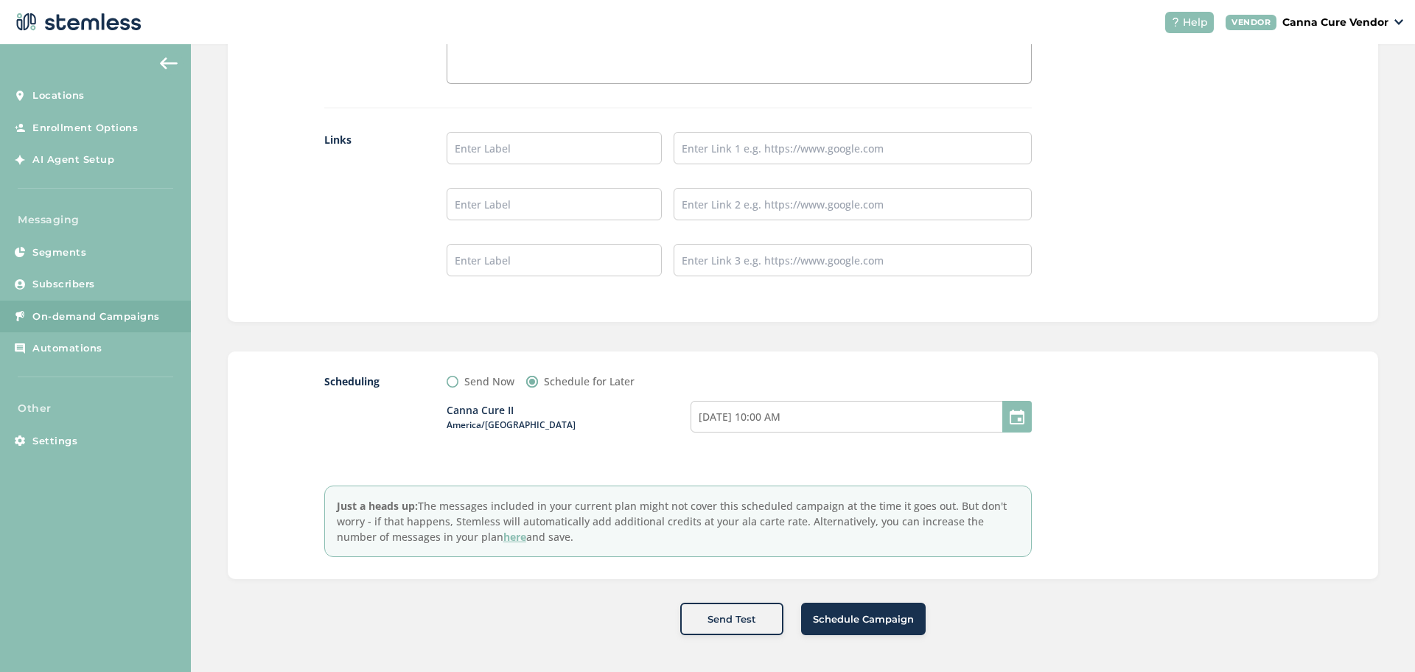
click at [847, 618] on span "Schedule Campaign" at bounding box center [863, 619] width 101 height 15
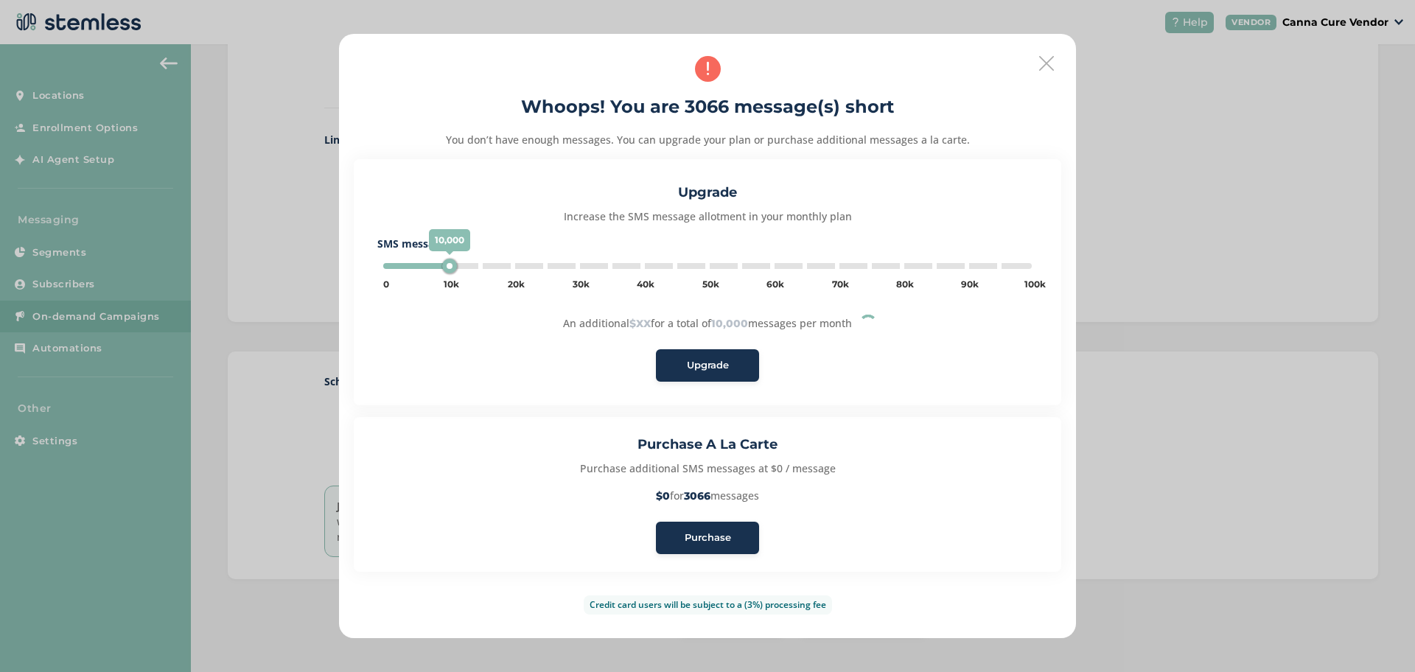
click at [732, 536] on div "Purchase" at bounding box center [708, 538] width 80 height 15
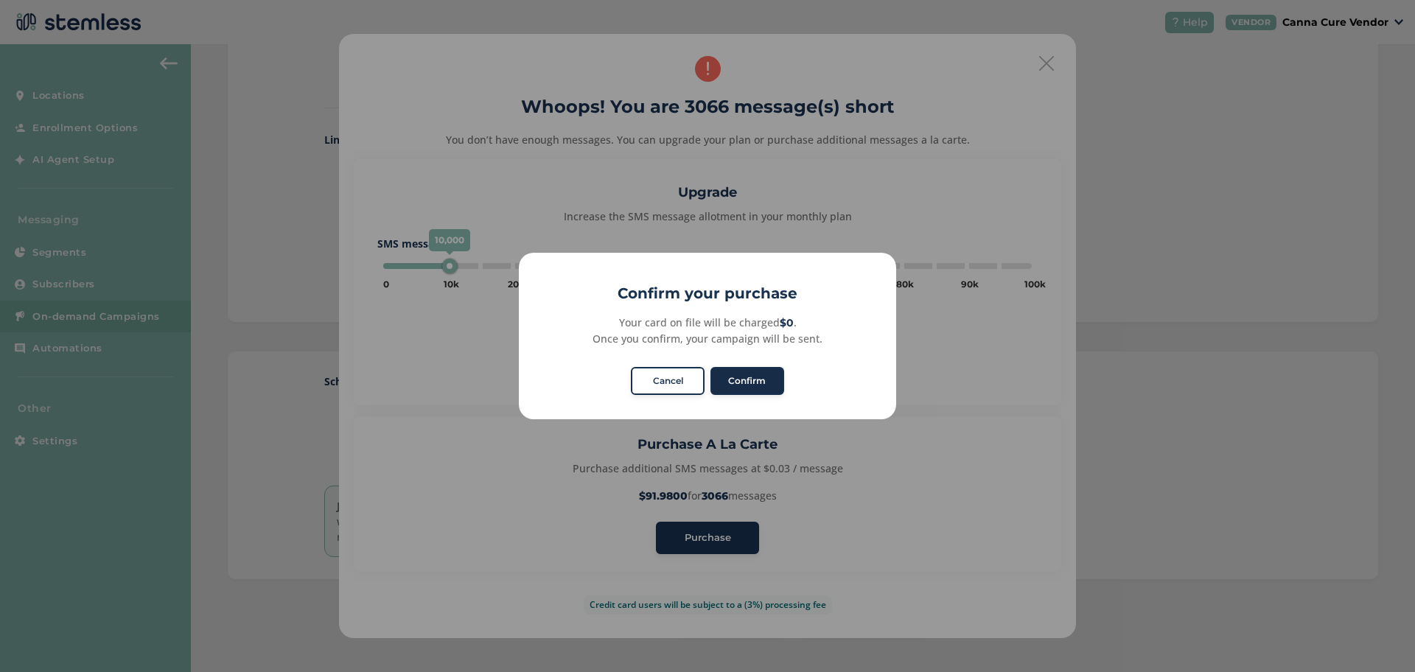
click at [758, 377] on button "Confirm" at bounding box center [747, 381] width 74 height 28
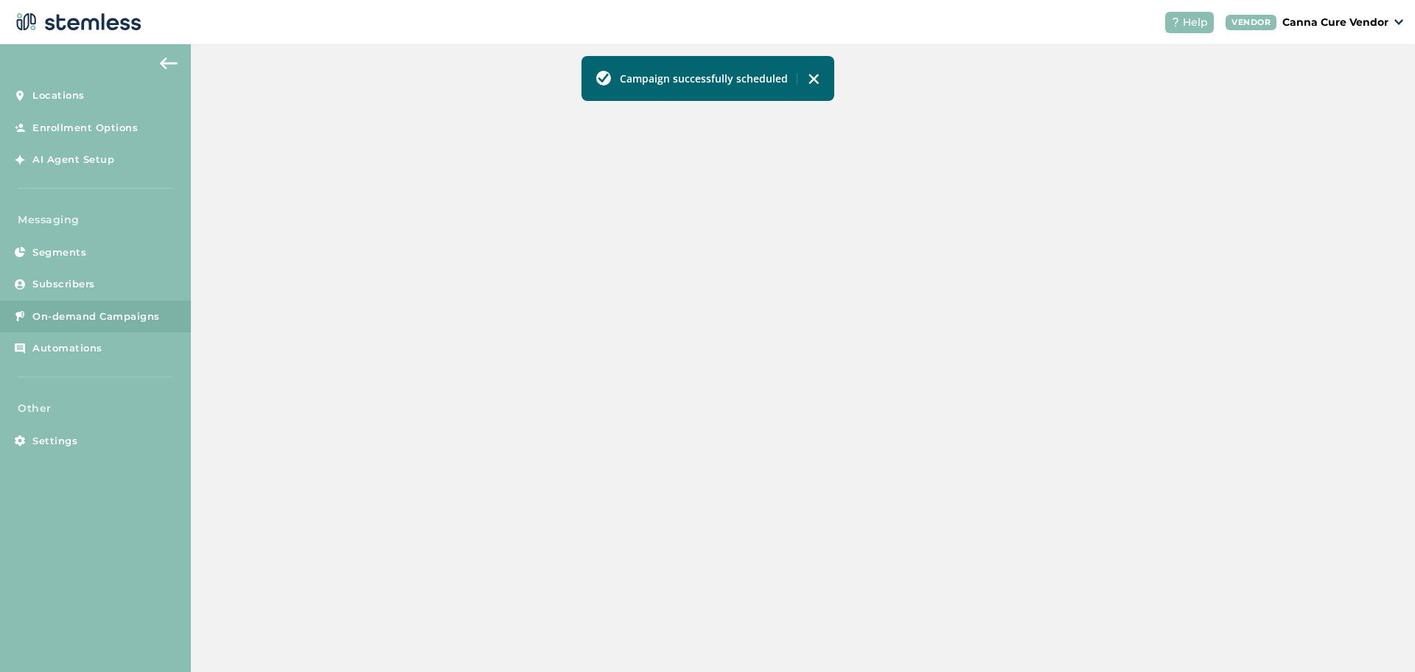
scroll to position [326, 0]
